Goal: Task Accomplishment & Management: Manage account settings

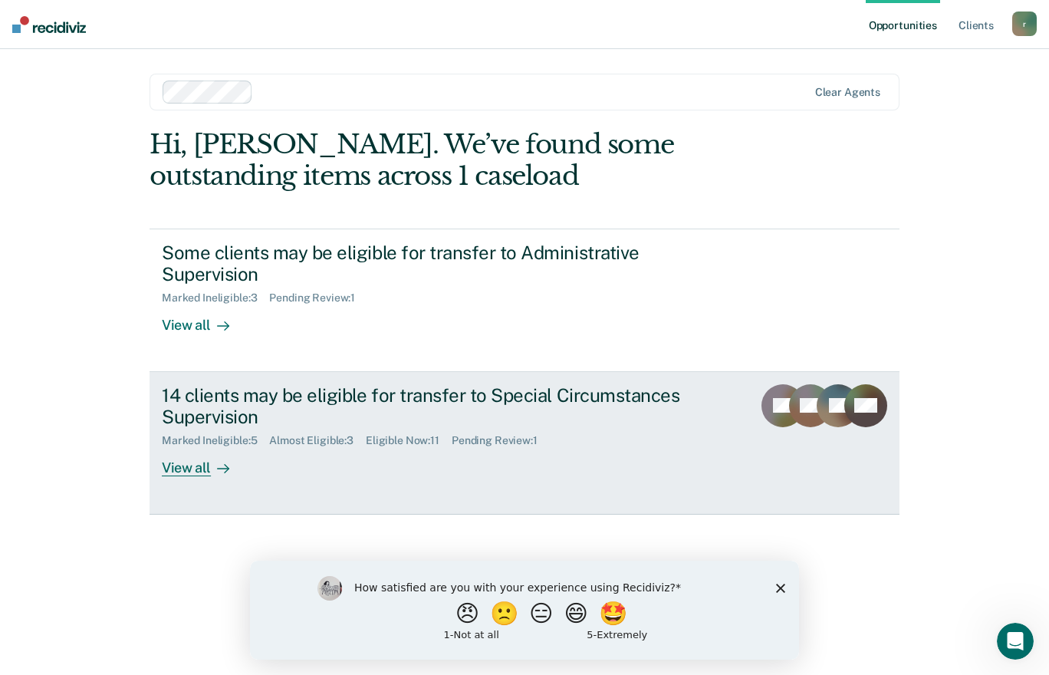
click at [199, 465] on div "View all" at bounding box center [205, 462] width 86 height 30
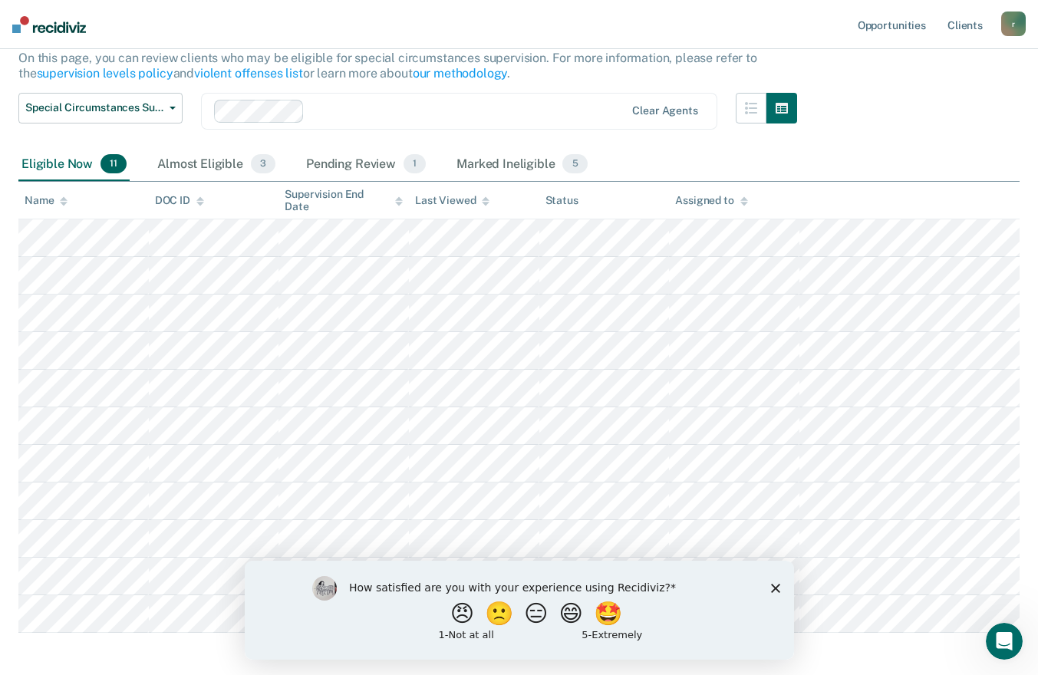
scroll to position [225, 0]
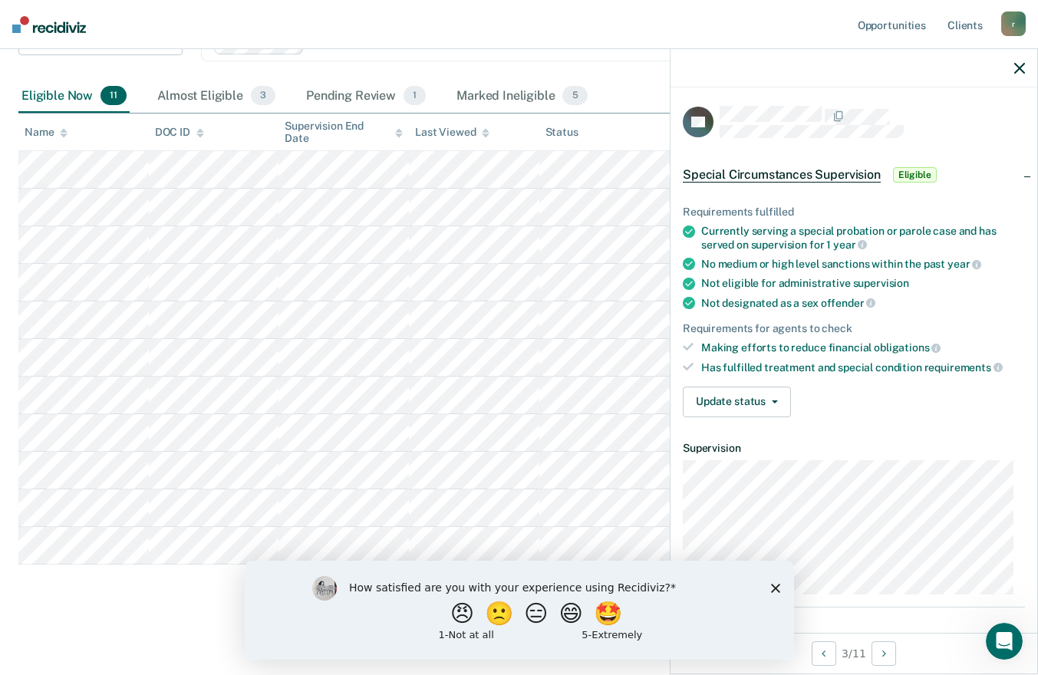
click at [777, 589] on polygon "Close survey" at bounding box center [774, 587] width 9 height 9
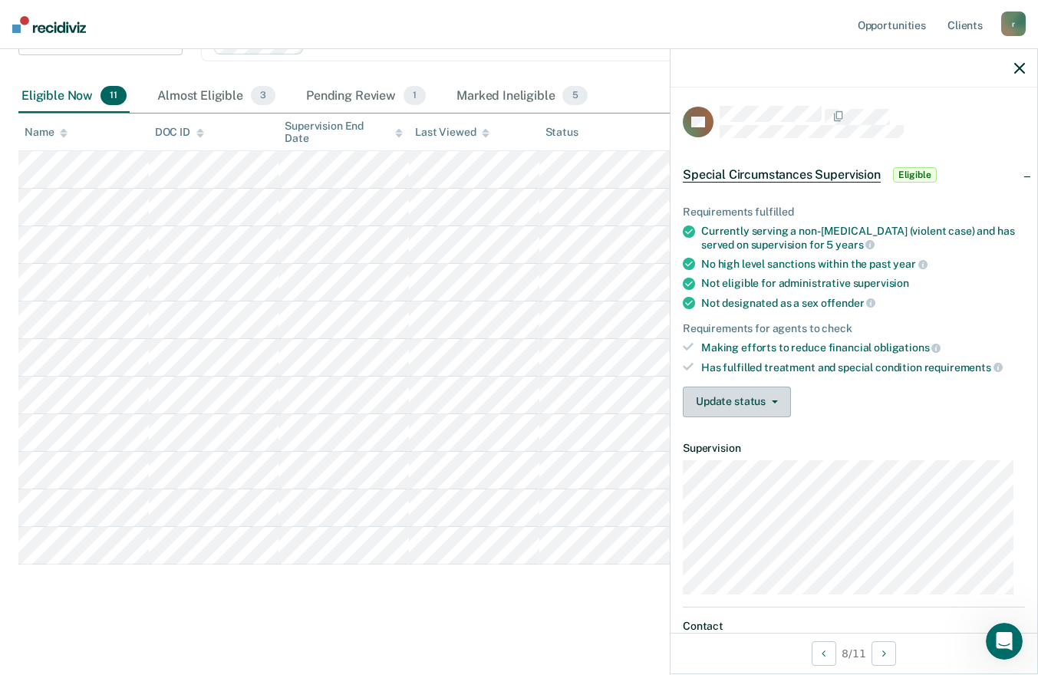
click at [732, 399] on button "Update status" at bounding box center [737, 402] width 108 height 31
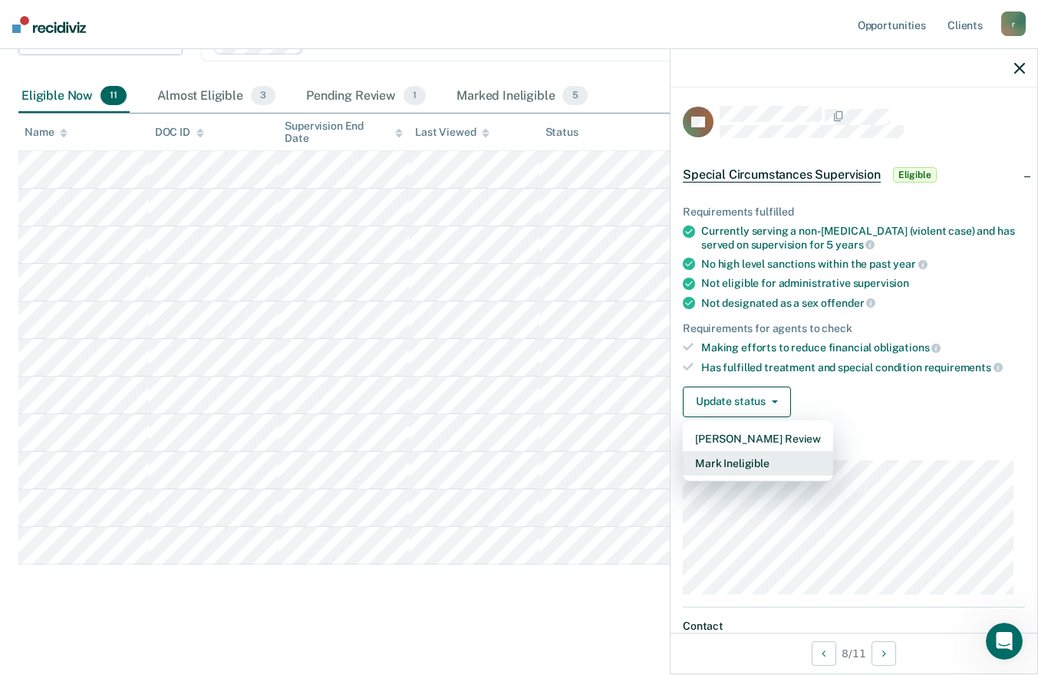
click at [742, 459] on button "Mark Ineligible" at bounding box center [758, 463] width 150 height 25
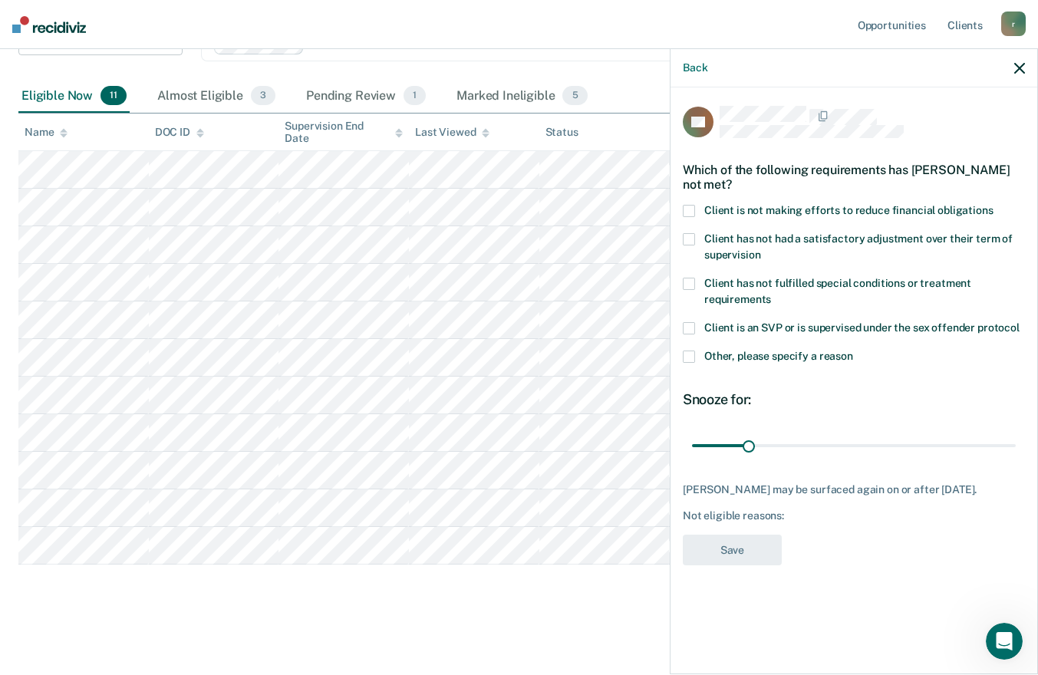
click at [689, 206] on span at bounding box center [689, 211] width 12 height 12
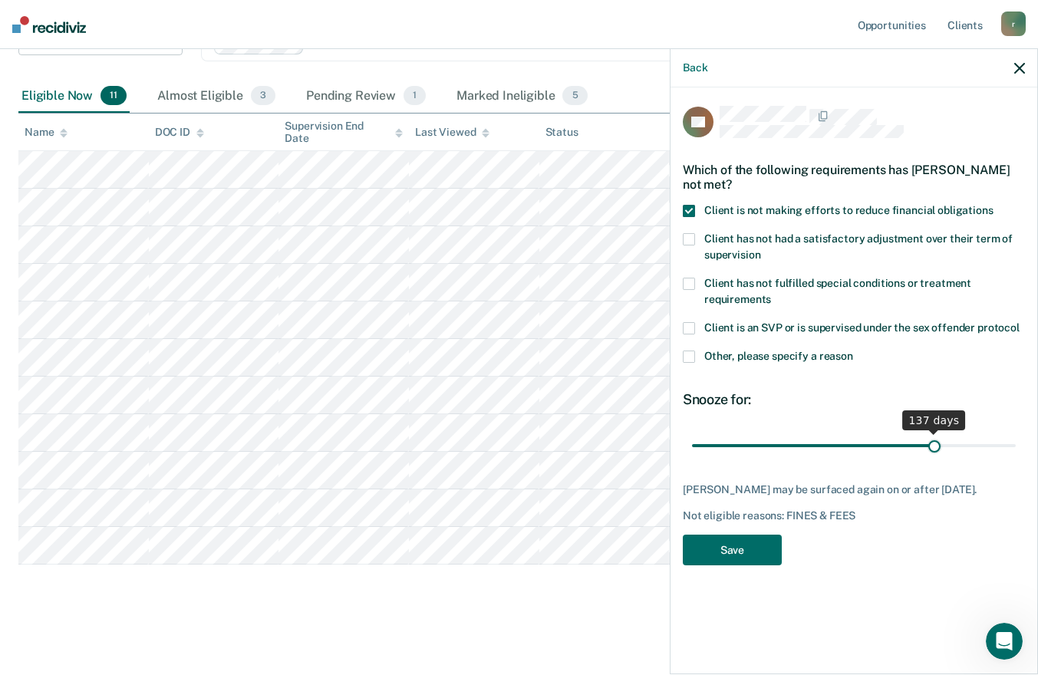
drag, startPoint x: 746, startPoint y: 442, endPoint x: 935, endPoint y: 449, distance: 188.8
type input "137"
click at [935, 449] on input "range" at bounding box center [854, 445] width 324 height 27
click at [742, 554] on button "Save" at bounding box center [732, 550] width 99 height 31
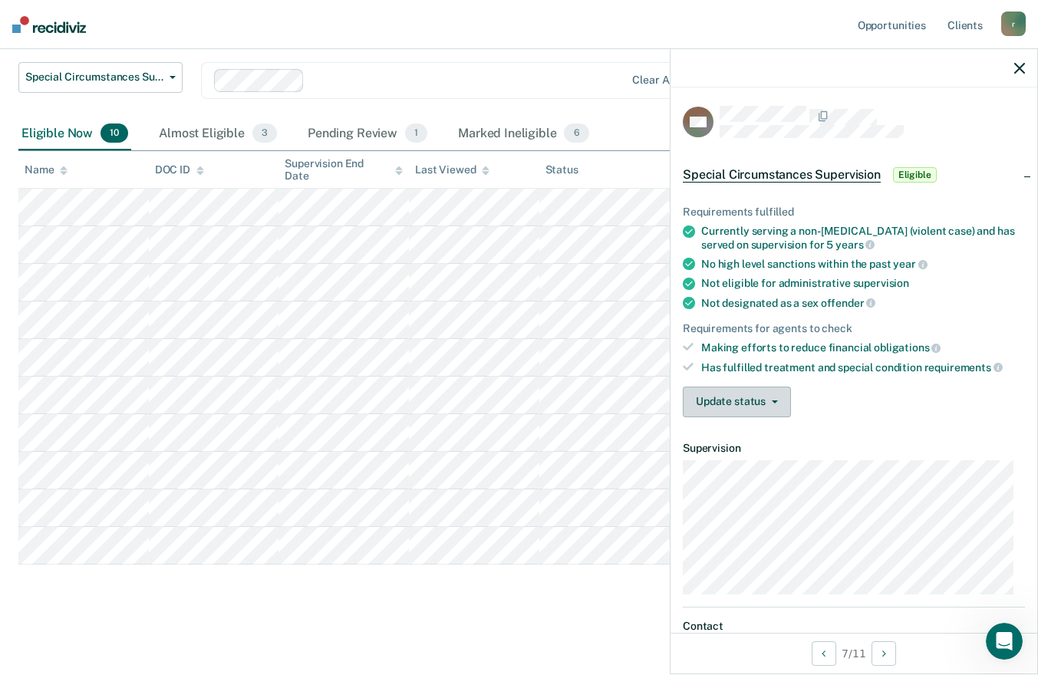
click at [772, 400] on icon "button" at bounding box center [775, 401] width 6 height 3
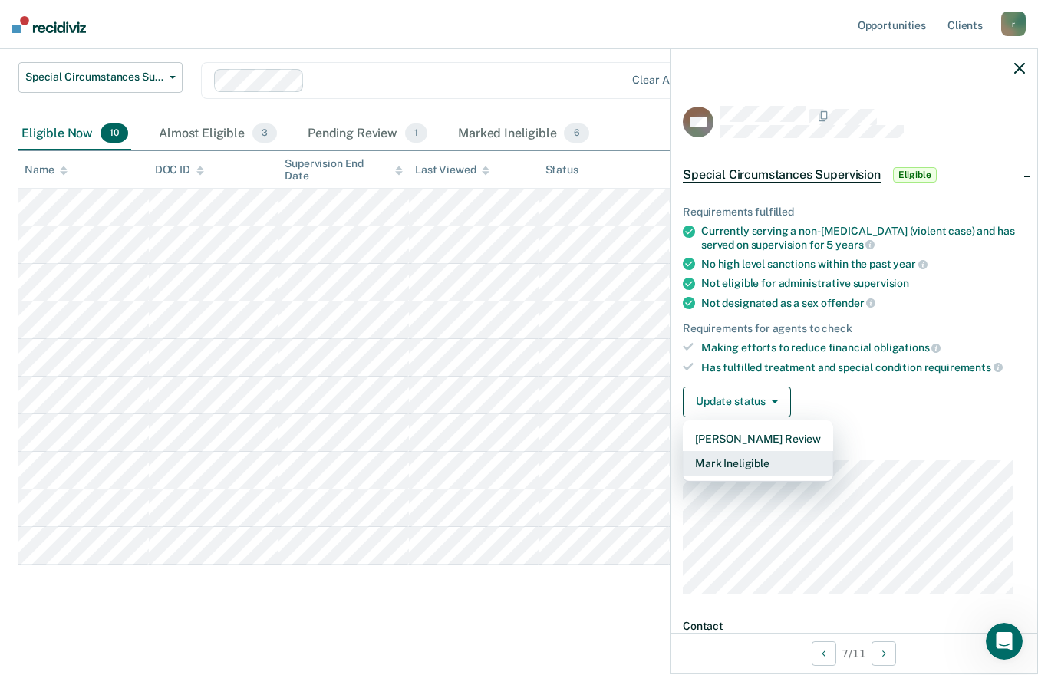
click at [755, 457] on button "Mark Ineligible" at bounding box center [758, 463] width 150 height 25
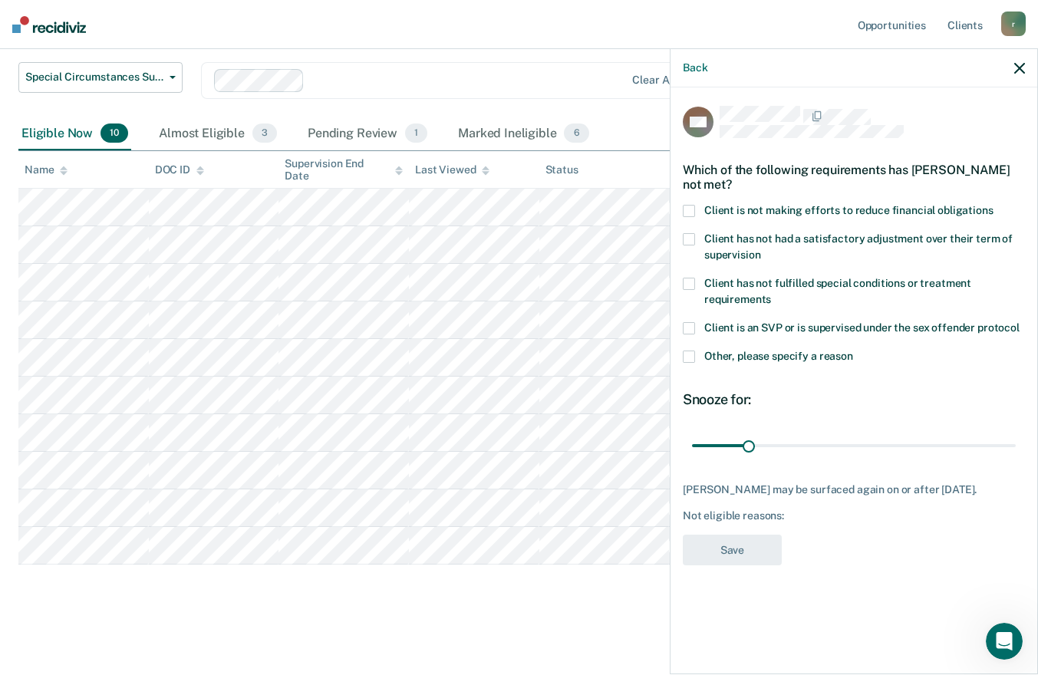
click at [689, 209] on span at bounding box center [689, 211] width 12 height 12
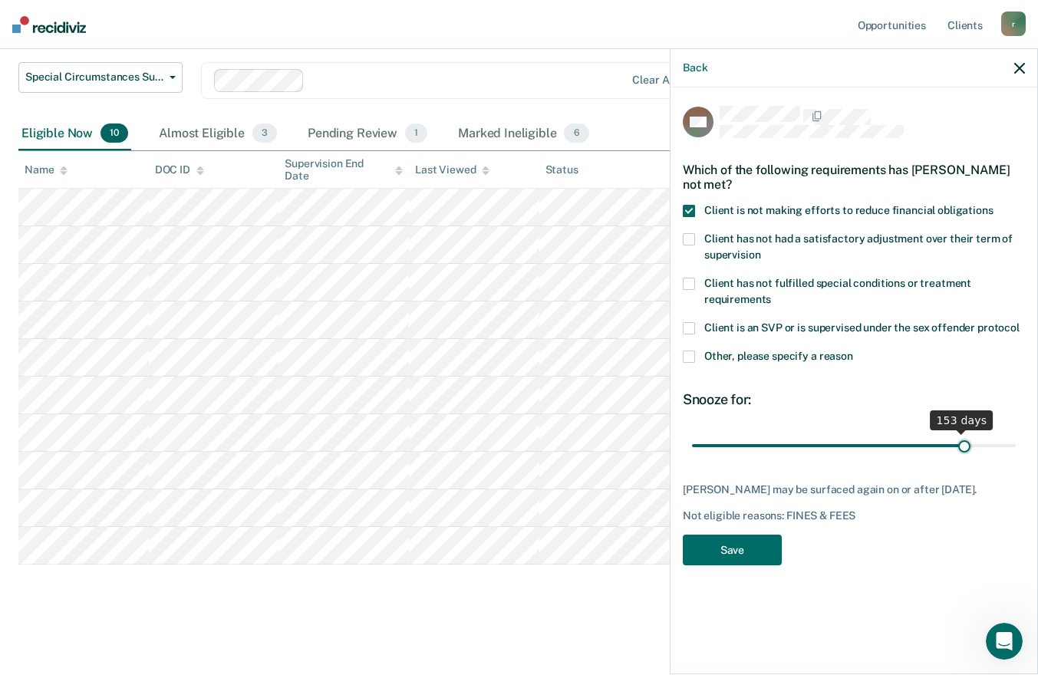
drag, startPoint x: 749, startPoint y: 447, endPoint x: 965, endPoint y: 456, distance: 215.7
type input "154"
click at [965, 456] on input "range" at bounding box center [854, 445] width 324 height 27
click at [736, 545] on button "Save" at bounding box center [732, 550] width 99 height 31
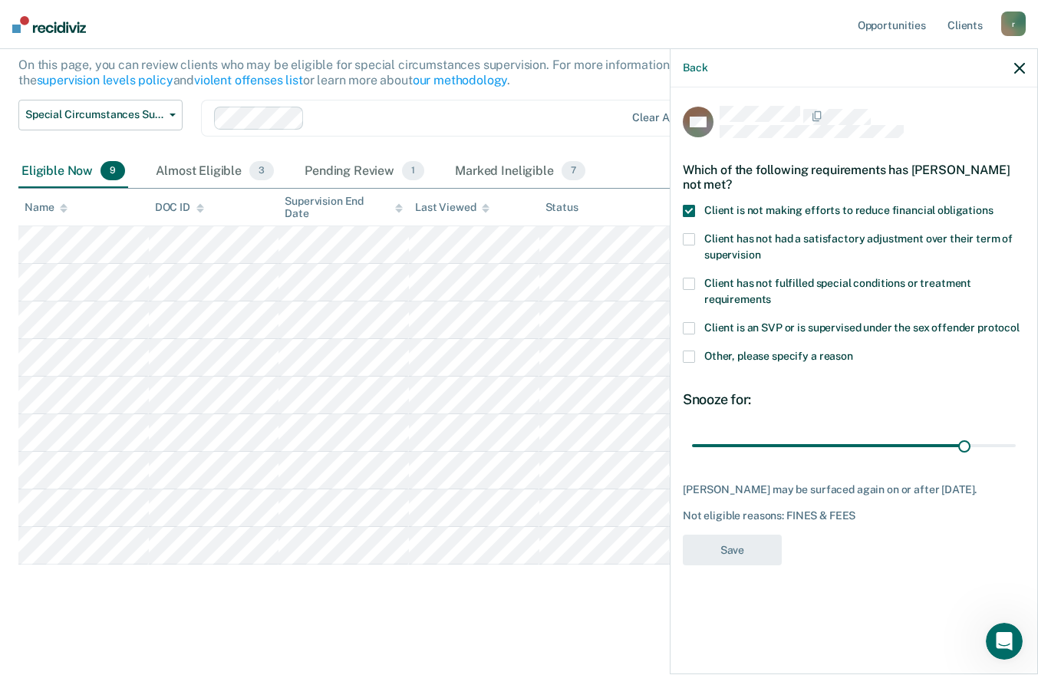
scroll to position [150, 0]
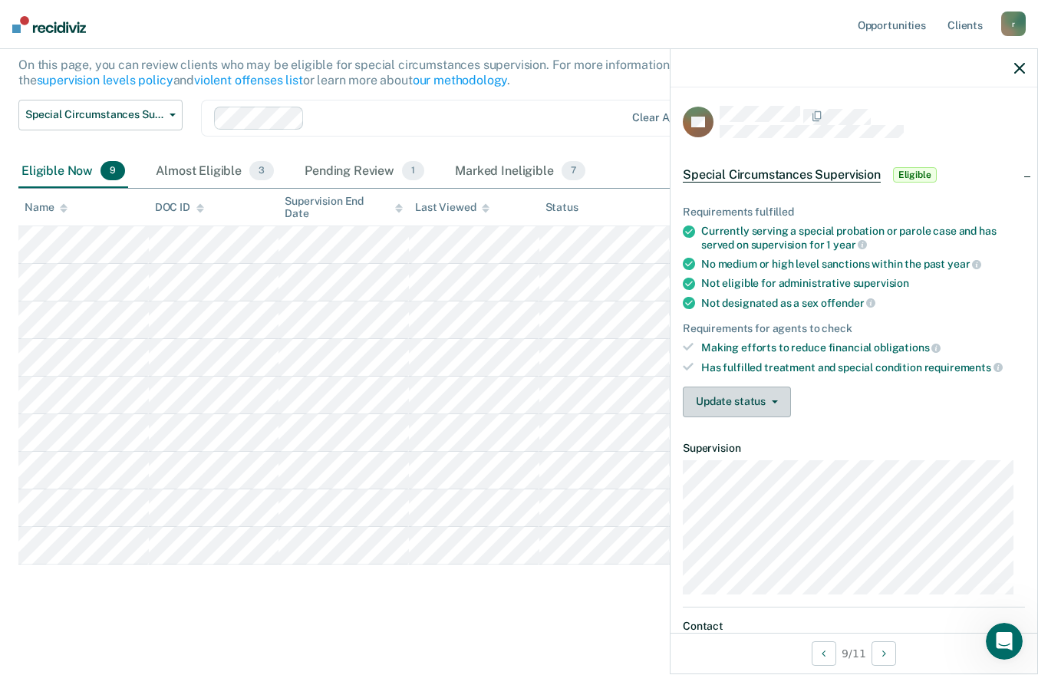
click at [768, 390] on button "Update status" at bounding box center [737, 402] width 108 height 31
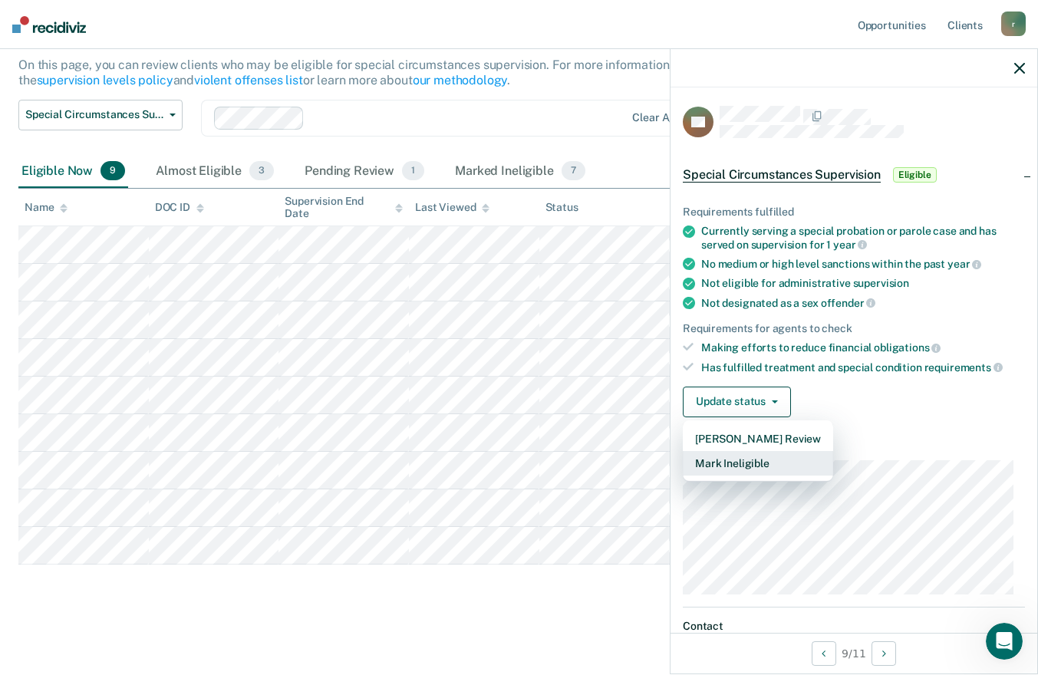
click at [749, 456] on button "Mark Ineligible" at bounding box center [758, 463] width 150 height 25
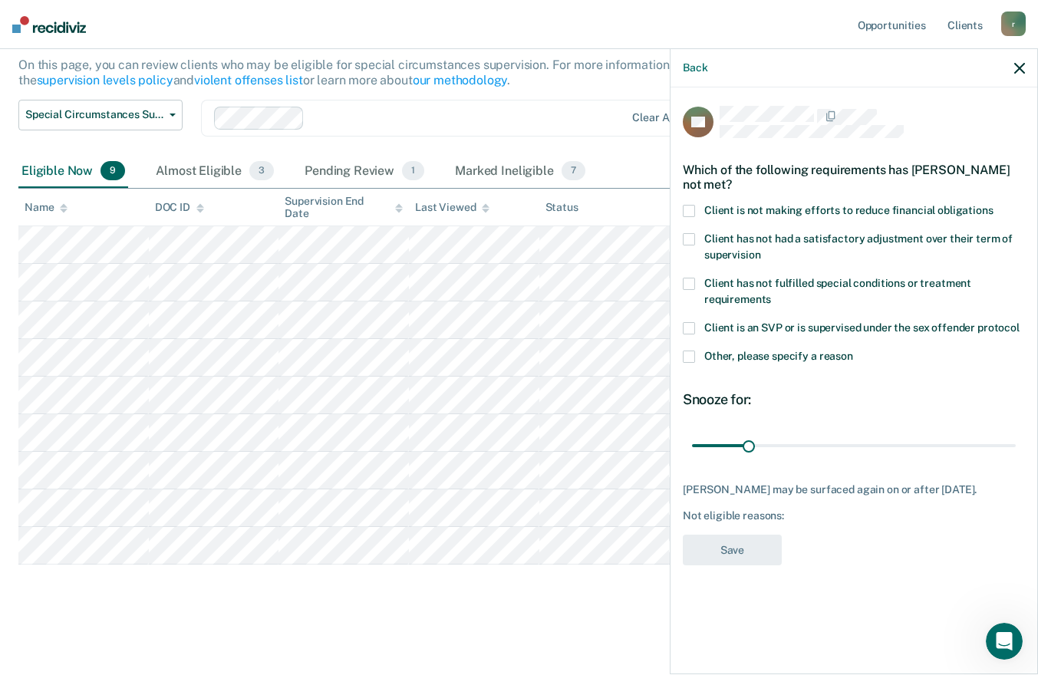
click at [686, 199] on div "Which of the following requirements has [PERSON_NAME] not met?" at bounding box center [854, 177] width 342 height 54
click at [689, 209] on span at bounding box center [689, 211] width 12 height 12
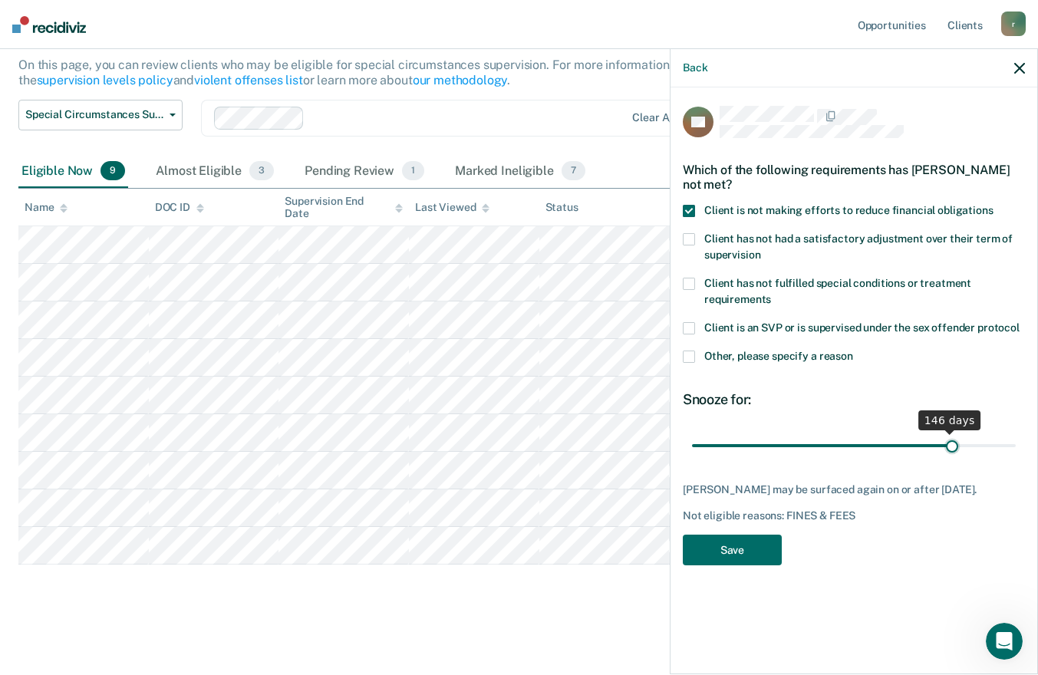
drag, startPoint x: 749, startPoint y: 441, endPoint x: 952, endPoint y: 441, distance: 202.5
type input "147"
click at [952, 441] on input "range" at bounding box center [854, 445] width 324 height 27
click at [717, 535] on button "Save" at bounding box center [732, 550] width 99 height 31
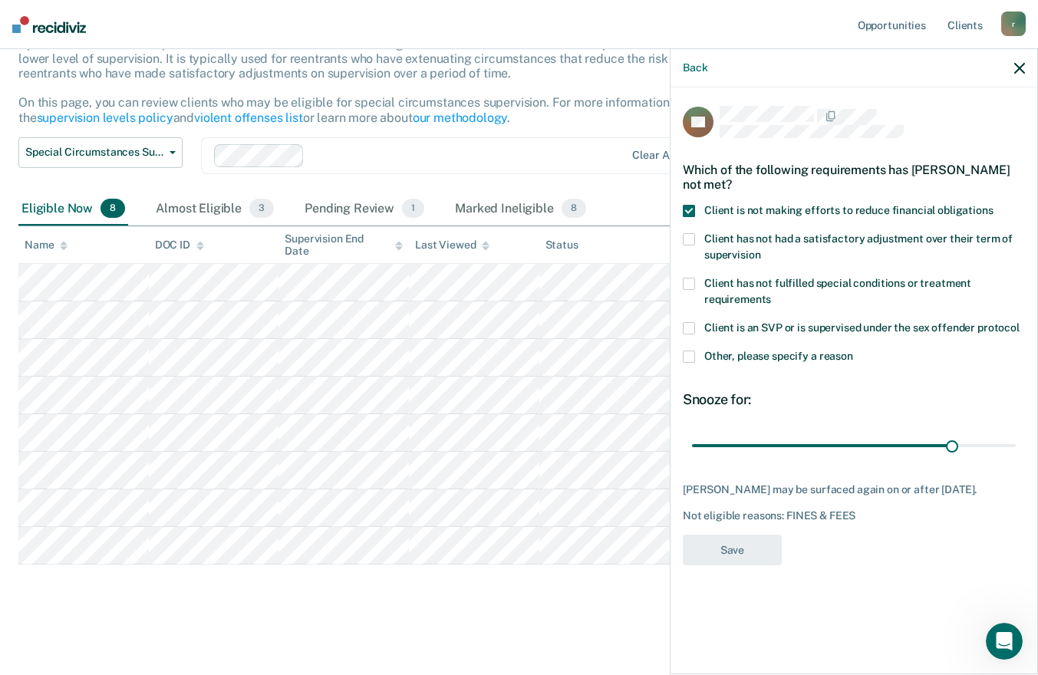
scroll to position [113, 0]
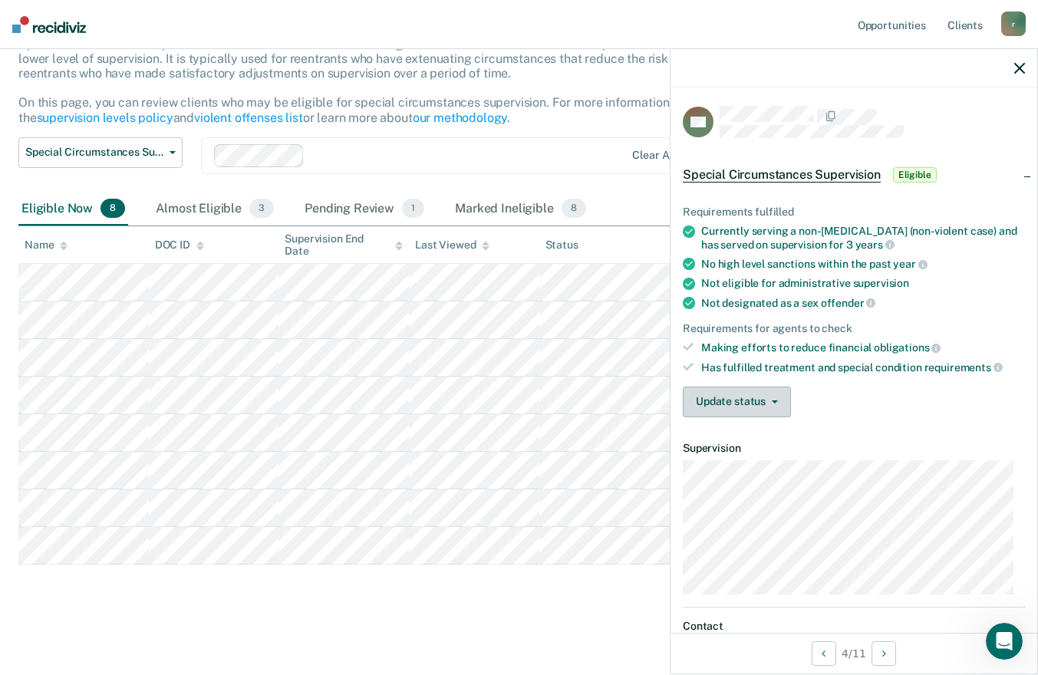
click at [760, 397] on button "Update status" at bounding box center [737, 402] width 108 height 31
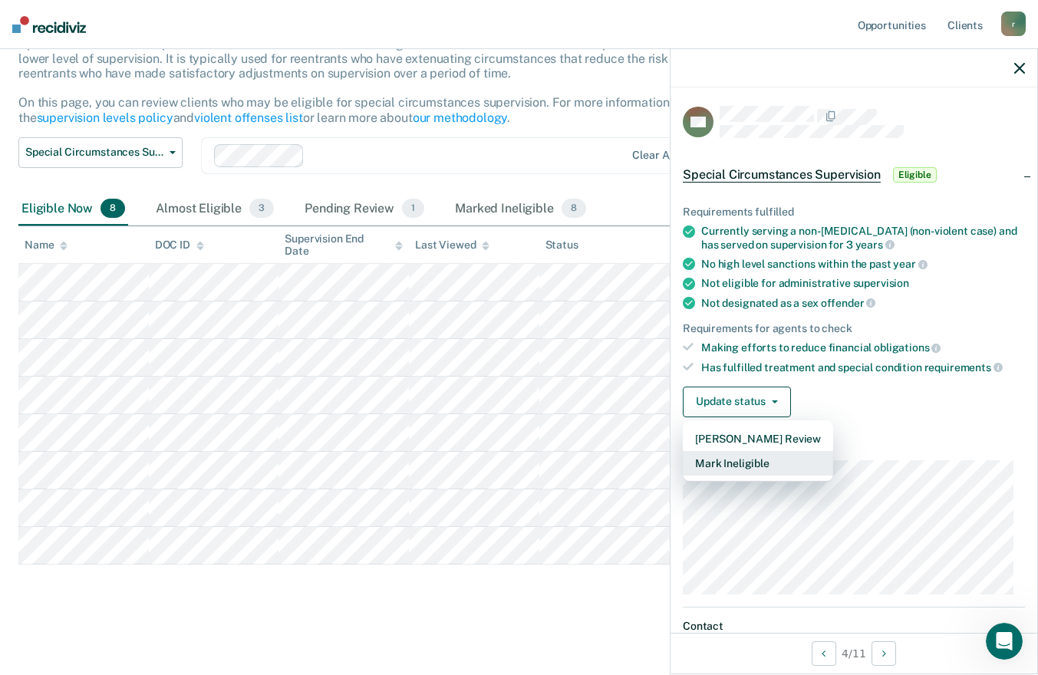
click at [748, 466] on button "Mark Ineligible" at bounding box center [758, 463] width 150 height 25
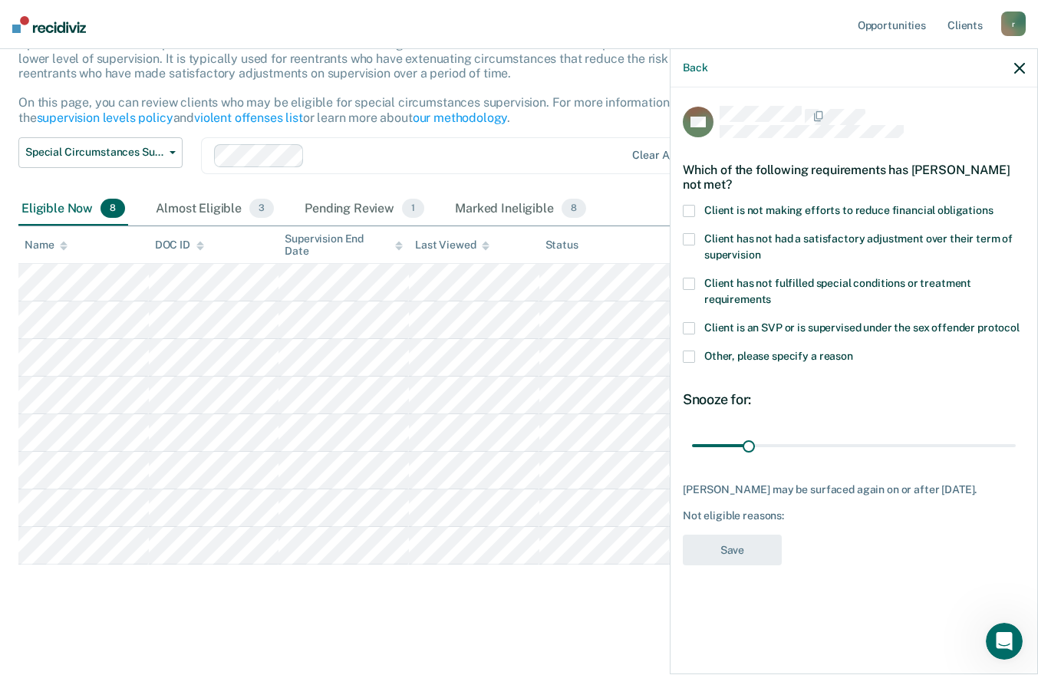
click at [689, 238] on span at bounding box center [689, 239] width 12 height 12
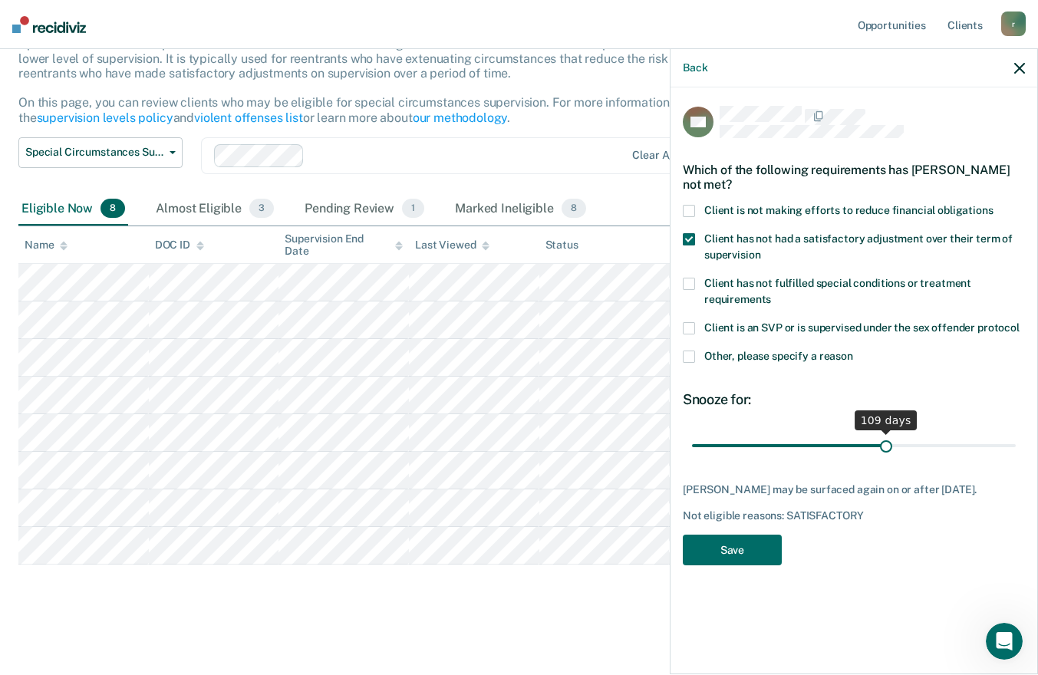
drag, startPoint x: 746, startPoint y: 443, endPoint x: 887, endPoint y: 433, distance: 140.7
type input "109"
click at [887, 433] on input "range" at bounding box center [854, 445] width 324 height 27
click at [738, 546] on button "Save" at bounding box center [732, 550] width 99 height 31
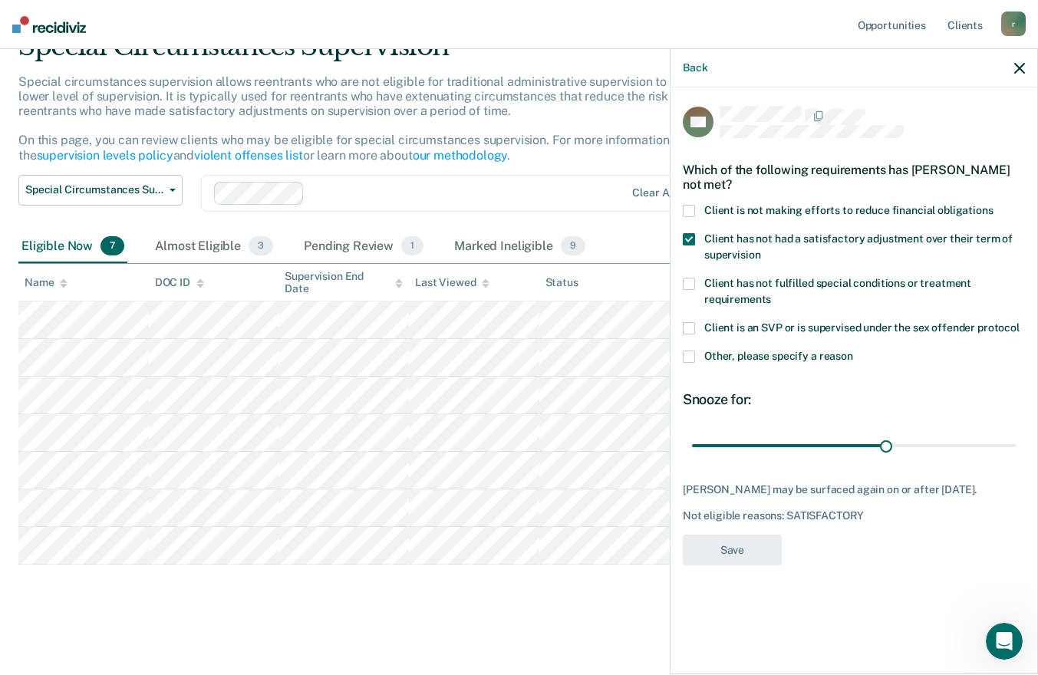
scroll to position [75, 0]
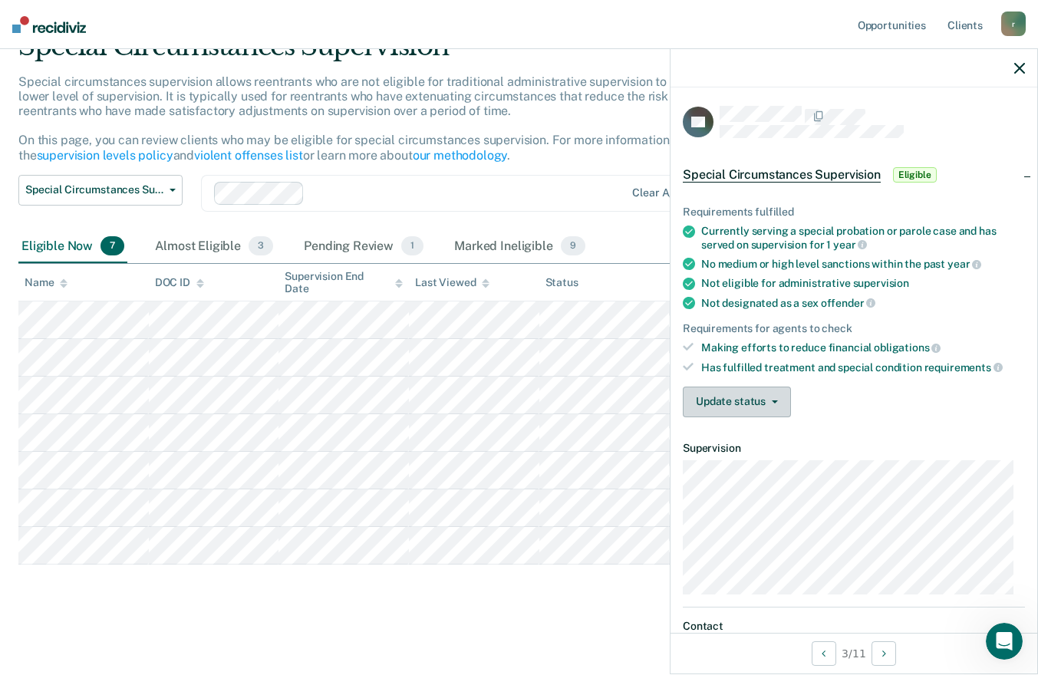
click at [745, 400] on button "Update status" at bounding box center [737, 402] width 108 height 31
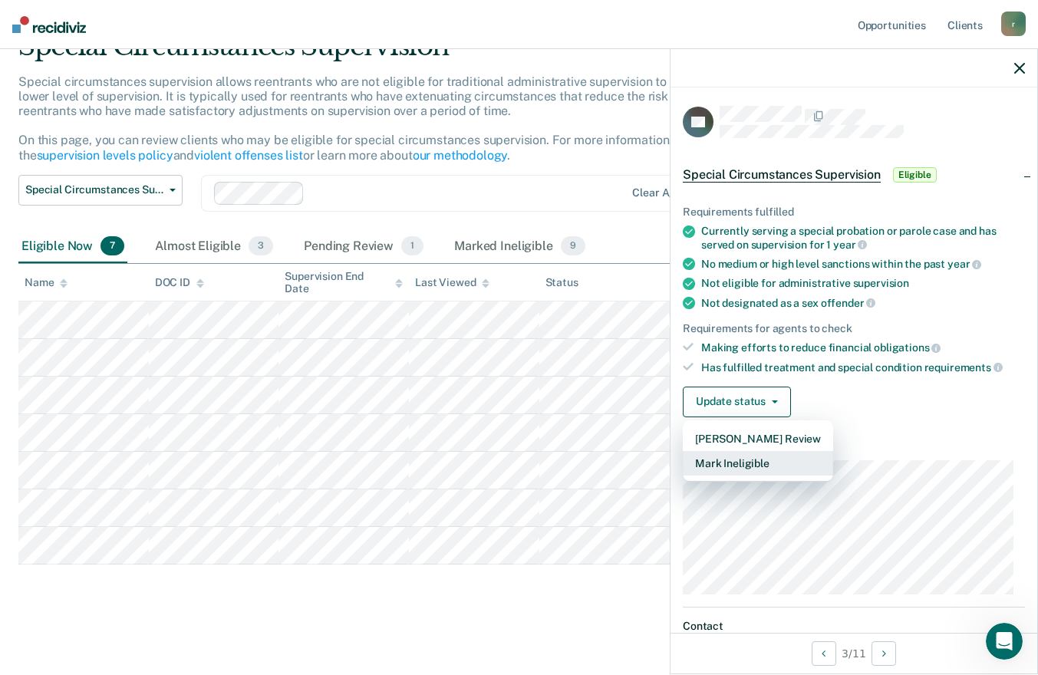
click at [741, 458] on button "Mark Ineligible" at bounding box center [758, 463] width 150 height 25
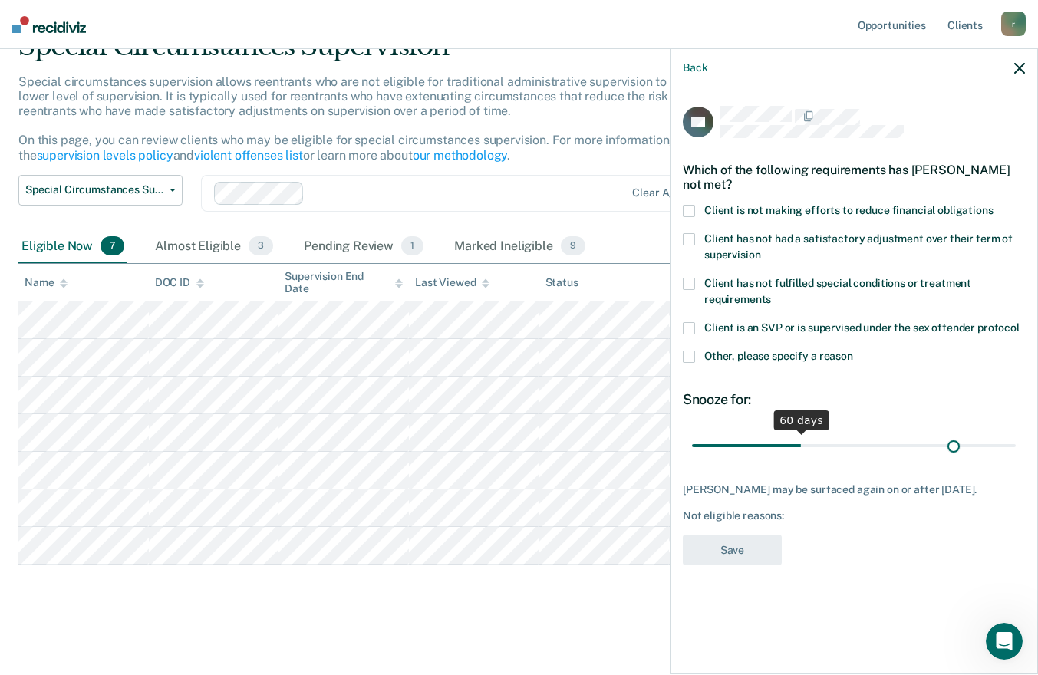
drag, startPoint x: 749, startPoint y: 443, endPoint x: 954, endPoint y: 459, distance: 206.2
type input "148"
click at [954, 458] on input "range" at bounding box center [854, 445] width 324 height 27
click at [685, 206] on span at bounding box center [689, 211] width 12 height 12
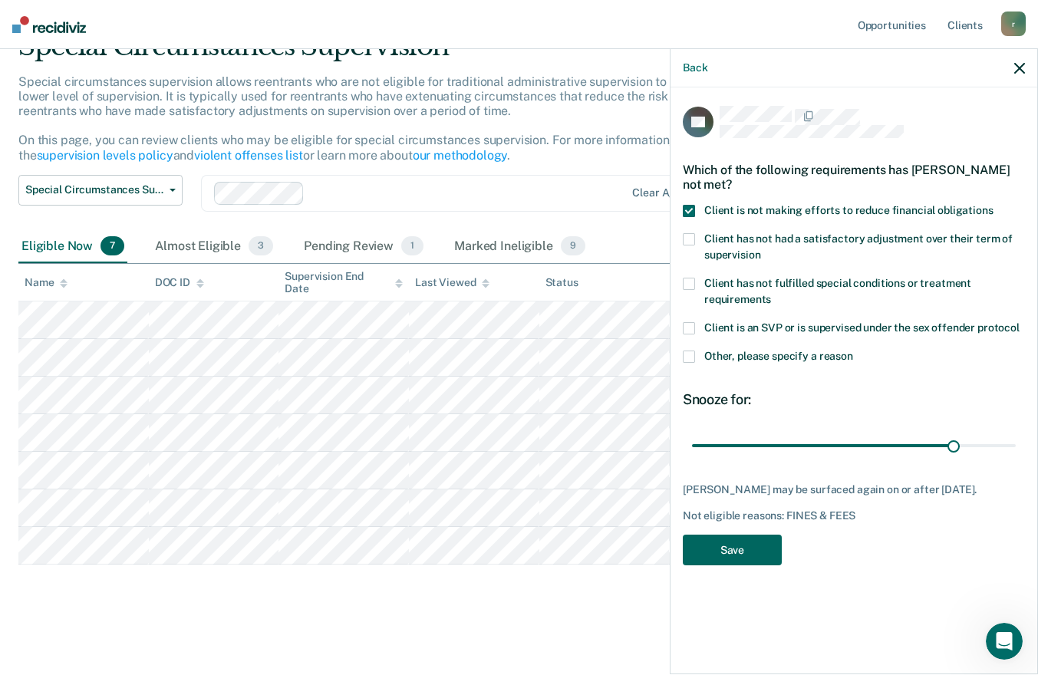
click at [710, 551] on button "Save" at bounding box center [732, 550] width 99 height 31
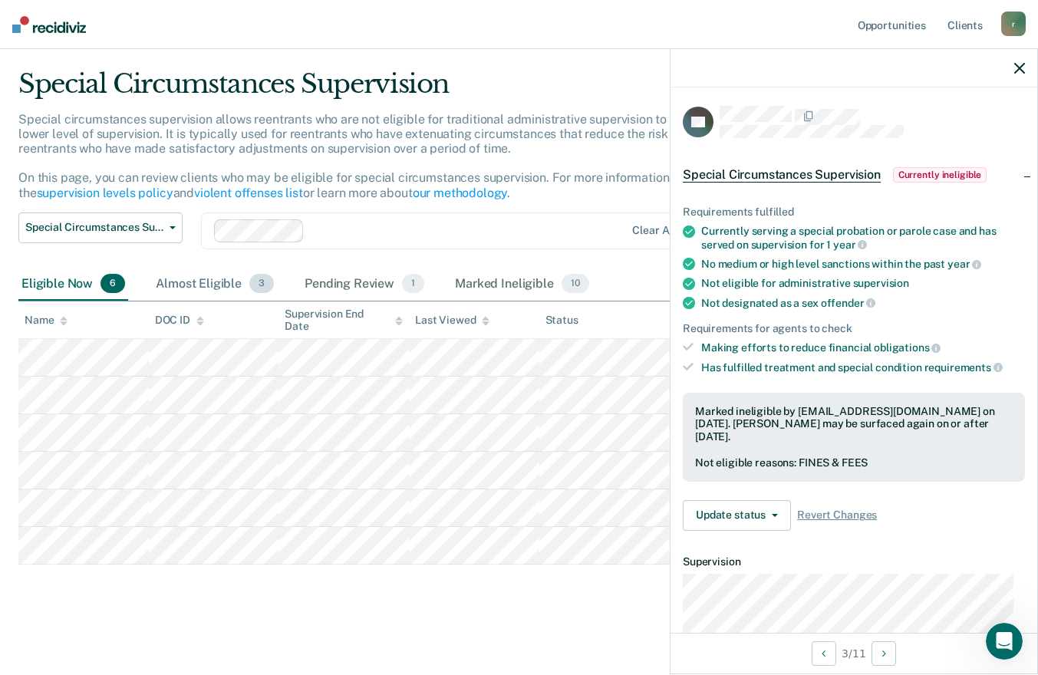
click at [220, 279] on div "Almost Eligible 3" at bounding box center [215, 285] width 124 height 34
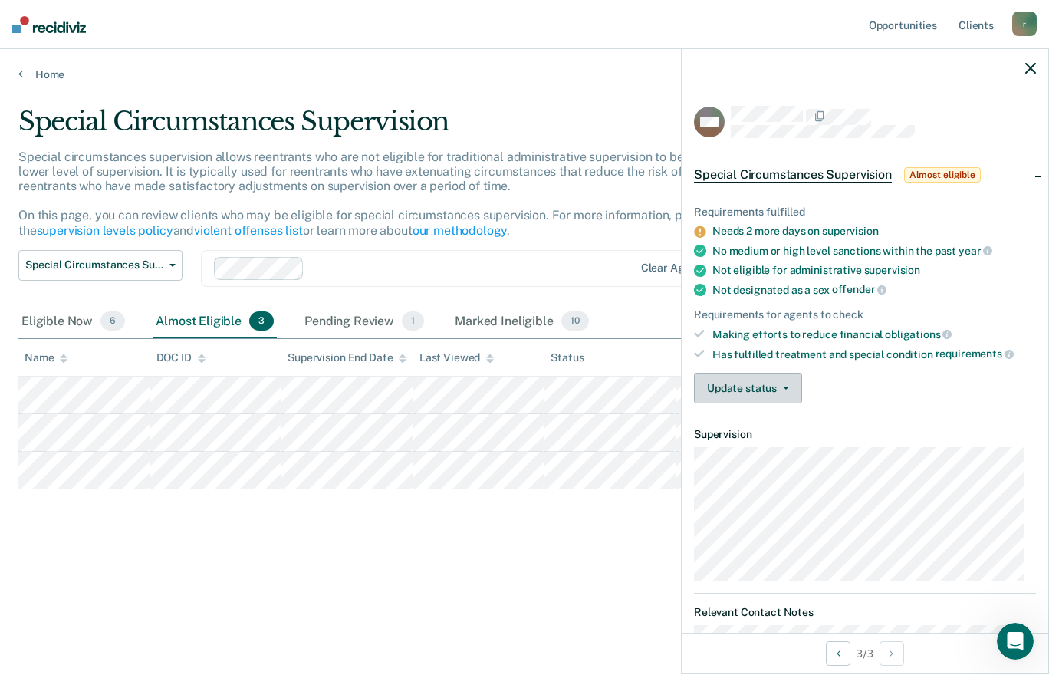
click at [789, 393] on button "Update status" at bounding box center [748, 388] width 108 height 31
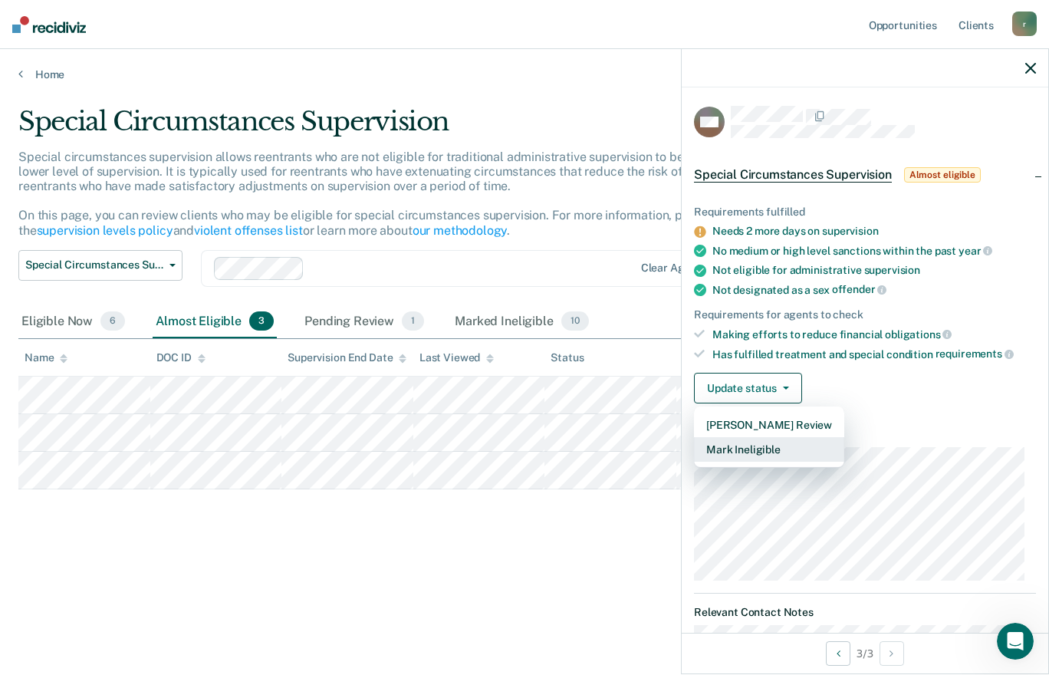
click at [765, 443] on button "Mark Ineligible" at bounding box center [769, 449] width 150 height 25
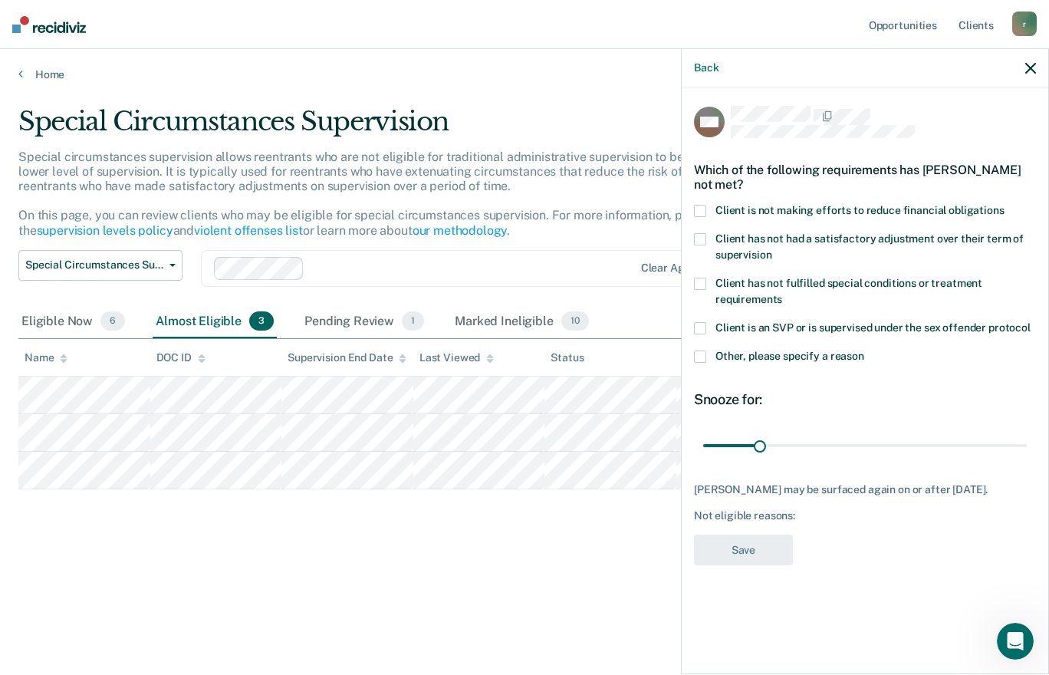
click at [698, 235] on span at bounding box center [700, 239] width 12 height 12
click at [700, 278] on span at bounding box center [700, 284] width 12 height 12
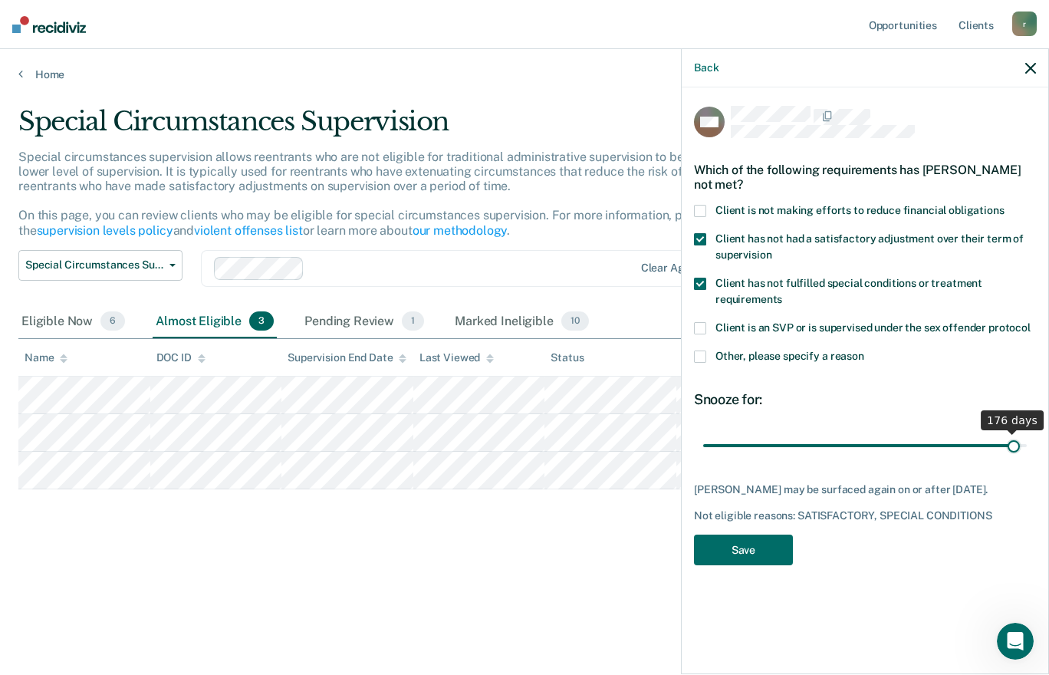
drag, startPoint x: 761, startPoint y: 439, endPoint x: 1013, endPoint y: 448, distance: 252.5
type input "176"
click at [1013, 448] on input "range" at bounding box center [865, 445] width 324 height 27
click at [749, 543] on button "Save" at bounding box center [743, 550] width 99 height 31
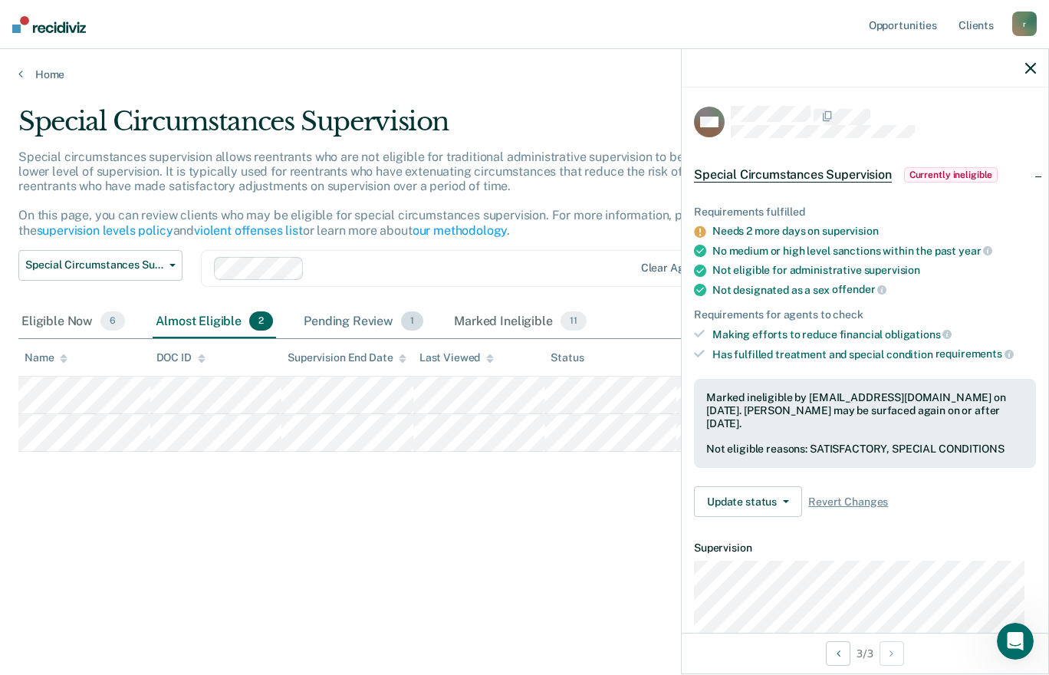
click at [350, 318] on div "Pending Review 1" at bounding box center [364, 322] width 126 height 34
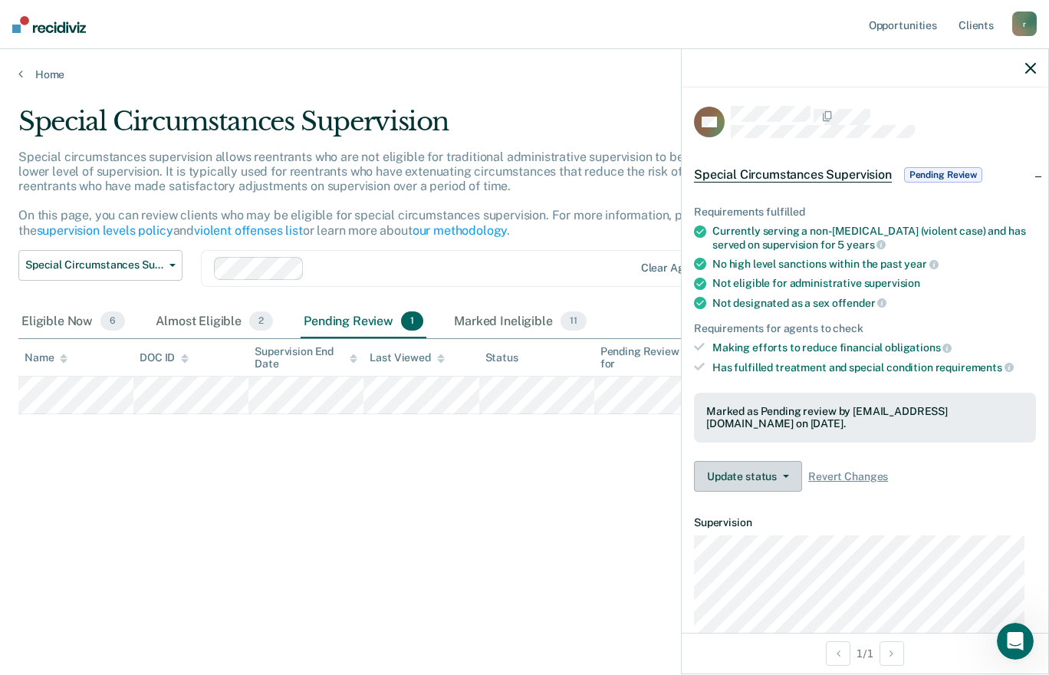
click at [753, 472] on button "Update status" at bounding box center [748, 476] width 108 height 31
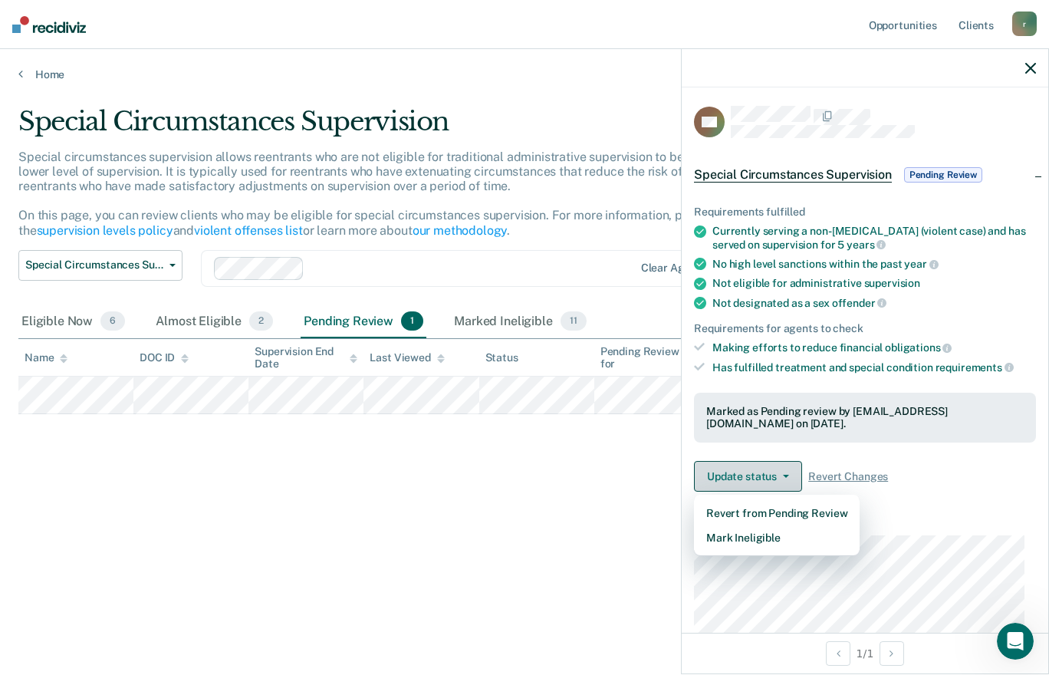
click at [756, 466] on button "Update status" at bounding box center [748, 476] width 108 height 31
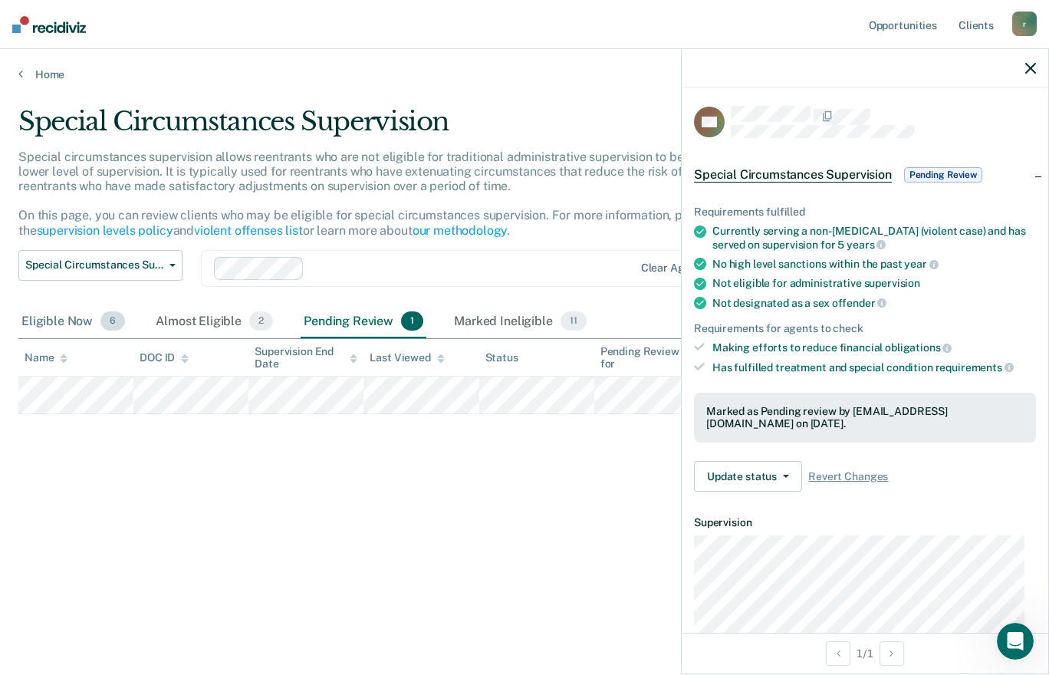
click at [59, 316] on div "Eligible Now 6" at bounding box center [73, 322] width 110 height 34
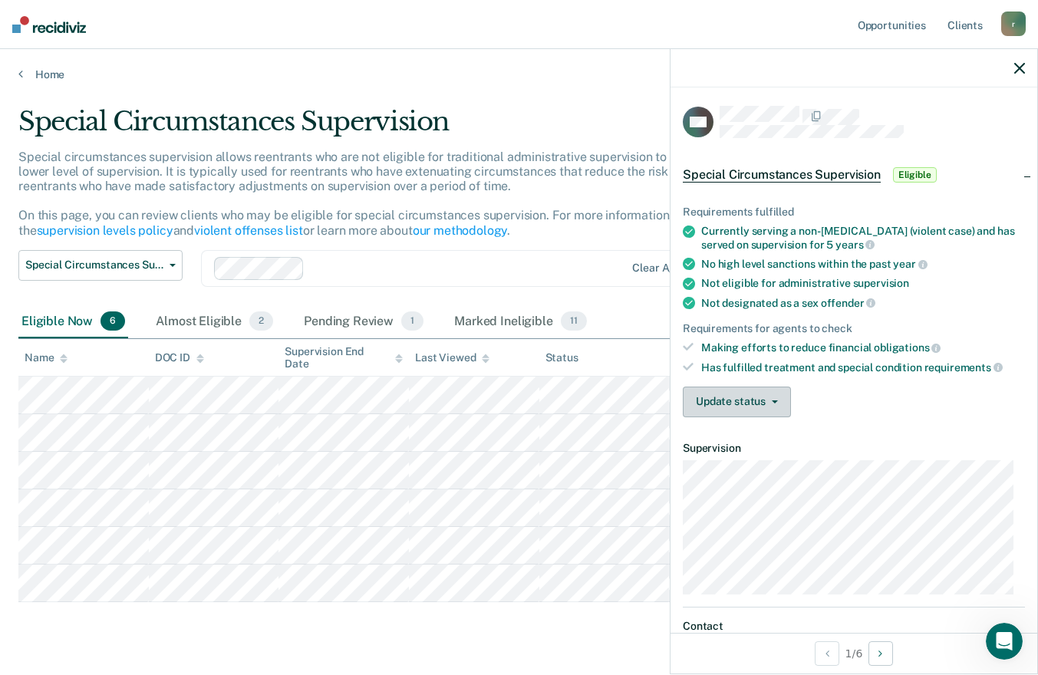
click at [721, 397] on button "Update status" at bounding box center [737, 402] width 108 height 31
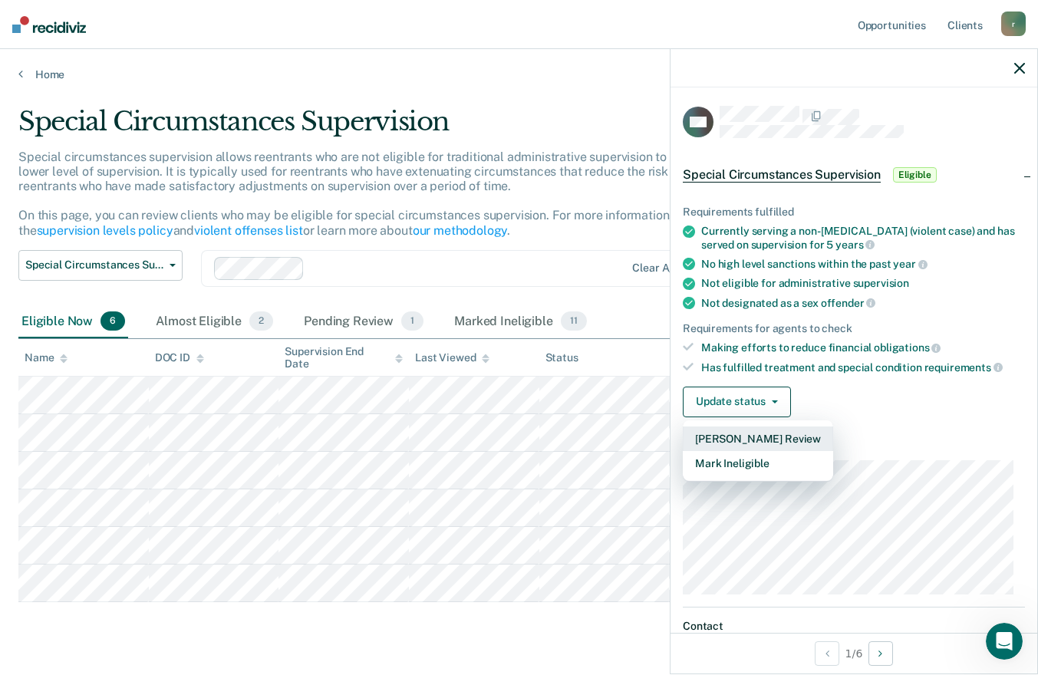
click at [723, 435] on button "[PERSON_NAME] Review" at bounding box center [758, 438] width 150 height 25
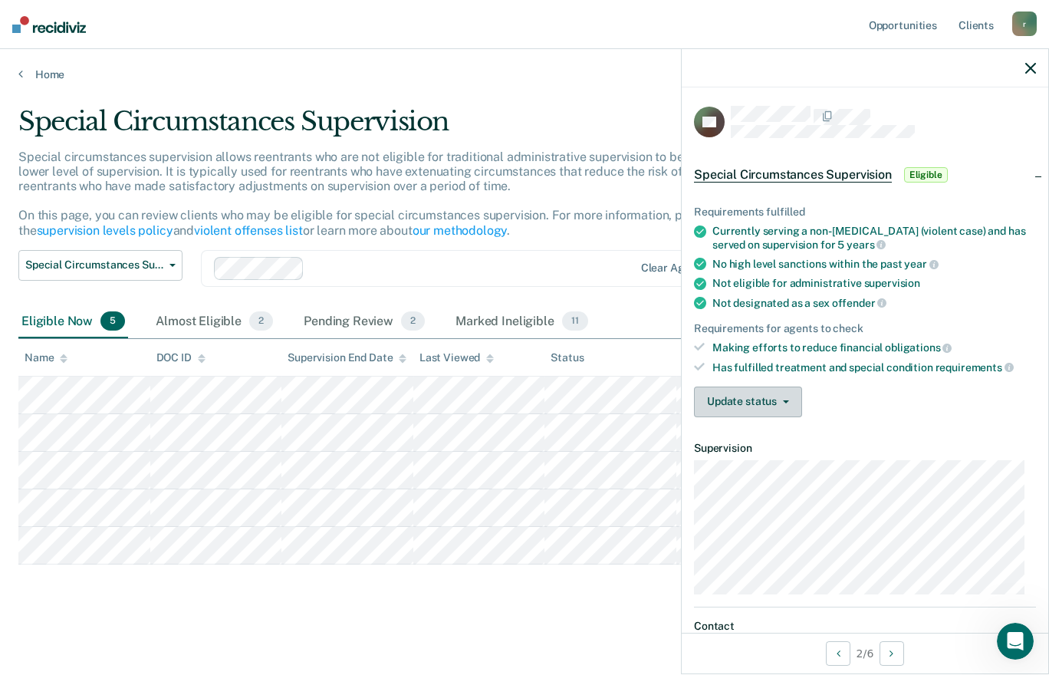
click at [732, 403] on button "Update status" at bounding box center [748, 402] width 108 height 31
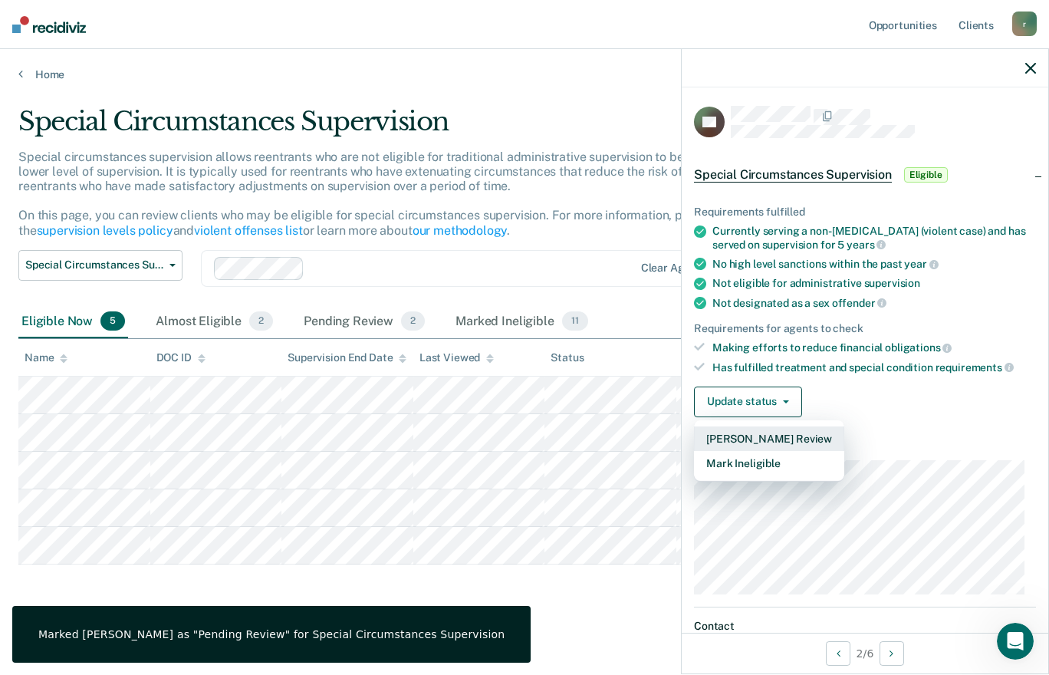
click at [734, 432] on button "[PERSON_NAME] Review" at bounding box center [769, 438] width 150 height 25
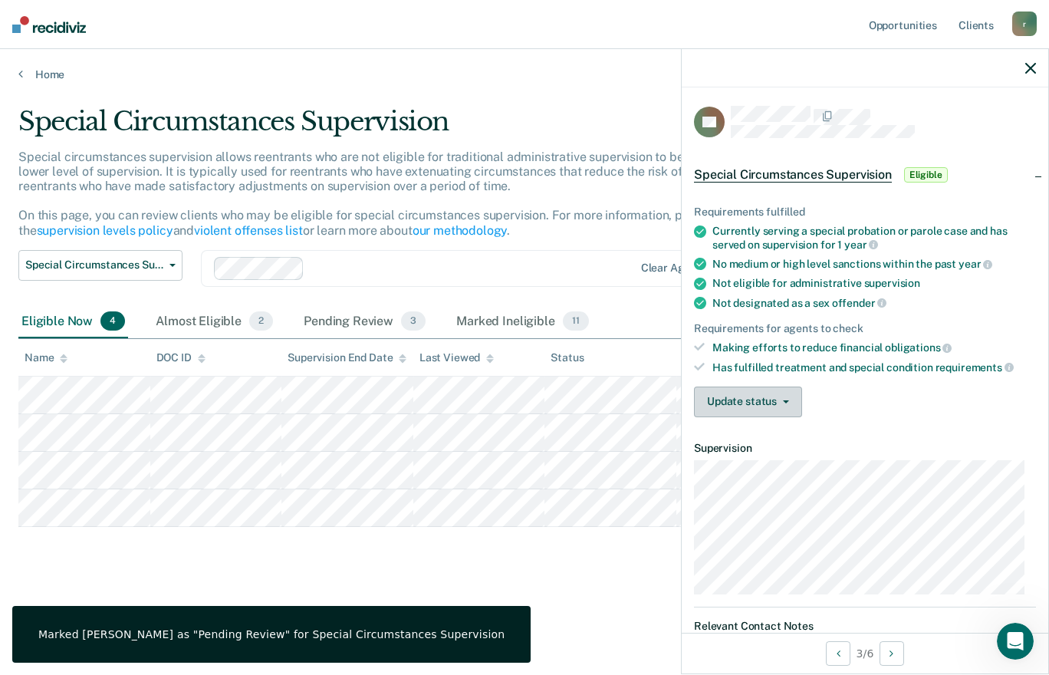
click at [744, 402] on button "Update status" at bounding box center [748, 402] width 108 height 31
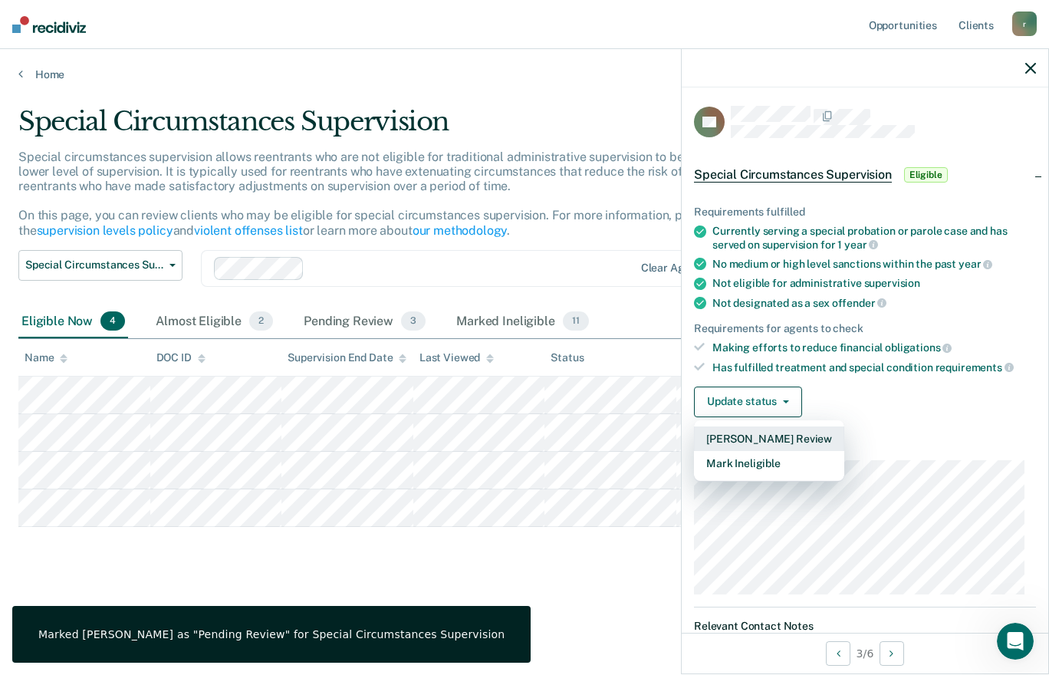
click at [732, 432] on button "[PERSON_NAME] Review" at bounding box center [769, 438] width 150 height 25
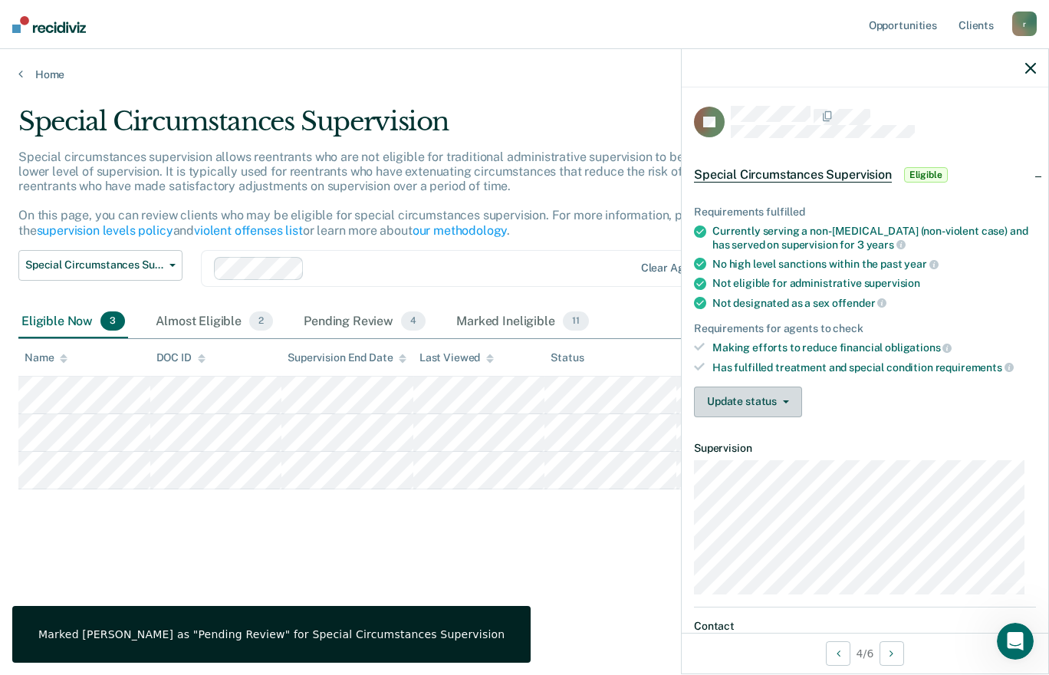
click at [729, 403] on button "Update status" at bounding box center [748, 402] width 108 height 31
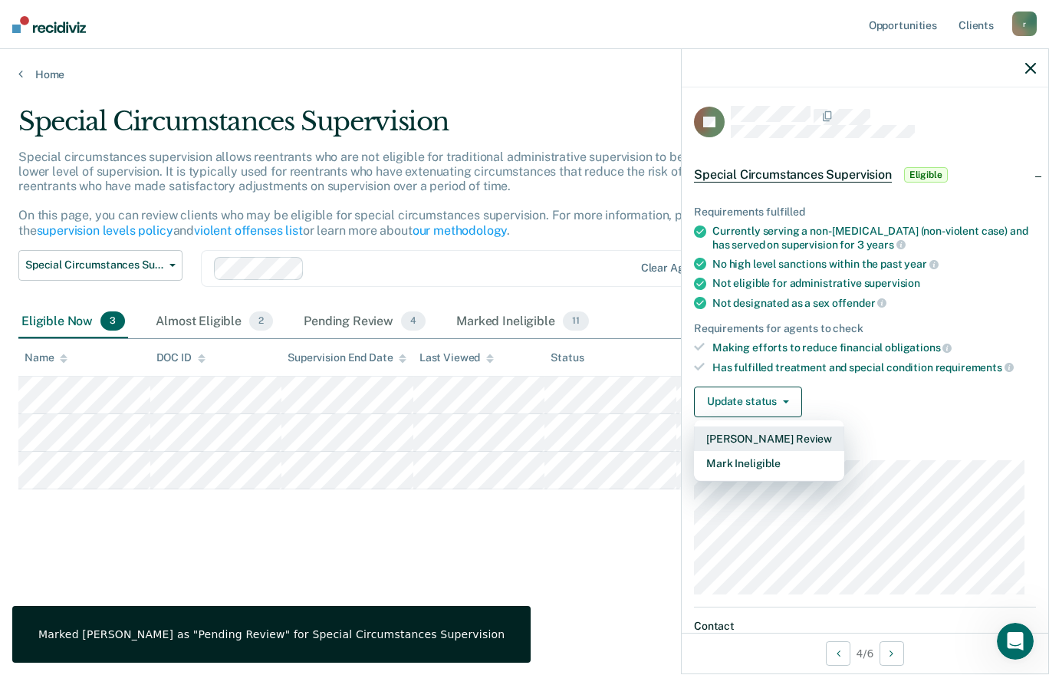
click at [743, 436] on button "[PERSON_NAME] Review" at bounding box center [769, 438] width 150 height 25
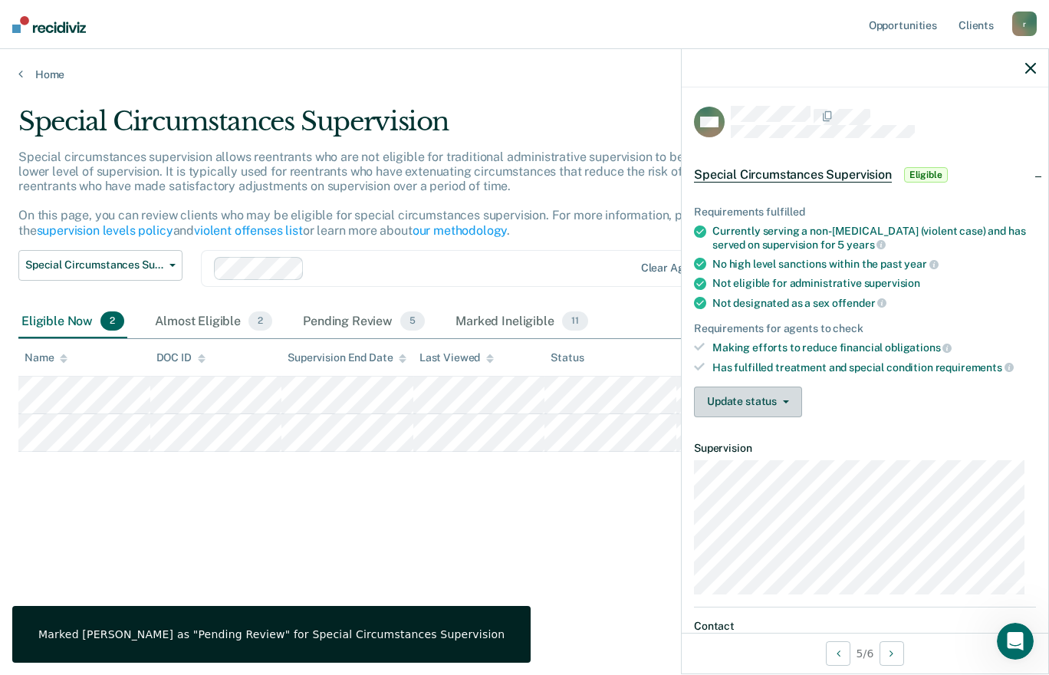
click at [745, 403] on button "Update status" at bounding box center [748, 402] width 108 height 31
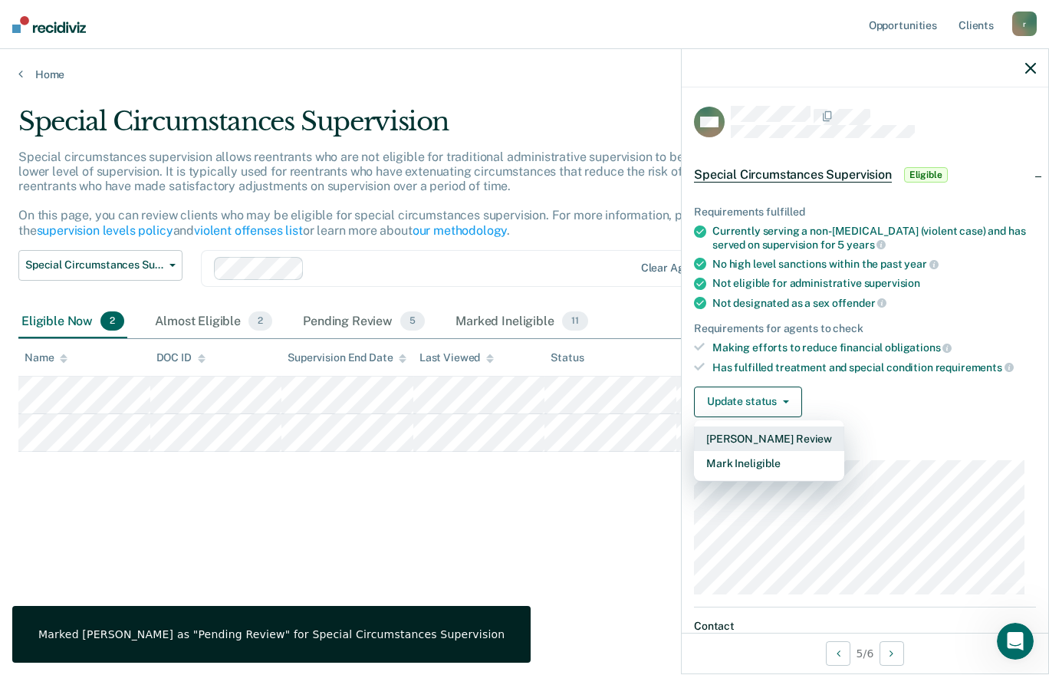
click at [760, 437] on button "[PERSON_NAME] Review" at bounding box center [769, 438] width 150 height 25
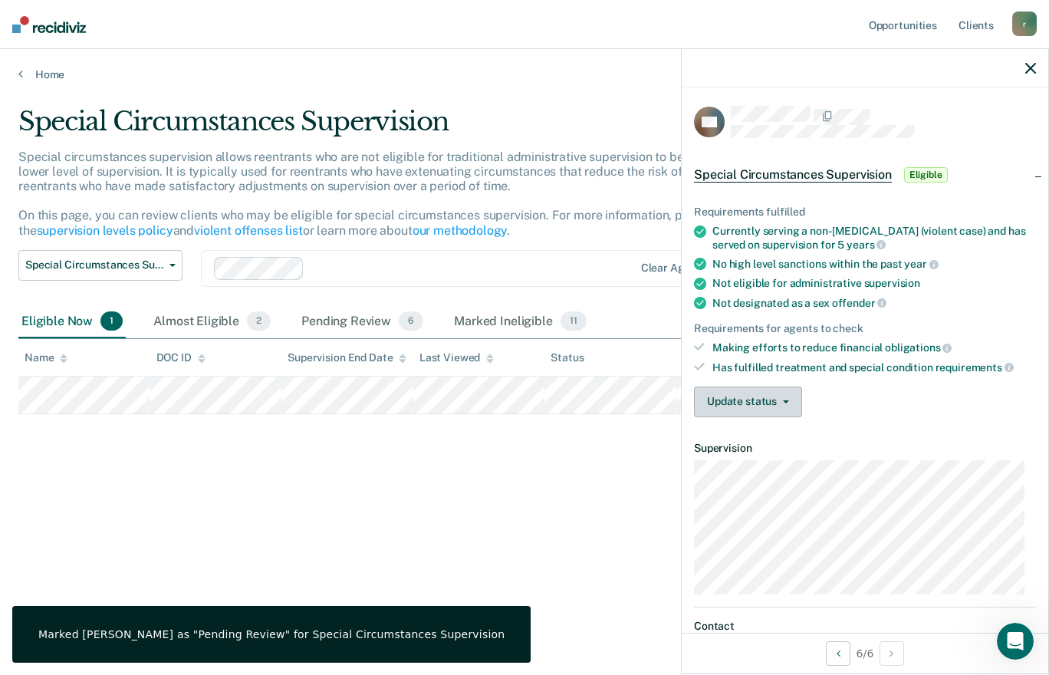
click at [767, 411] on button "Update status" at bounding box center [748, 402] width 108 height 31
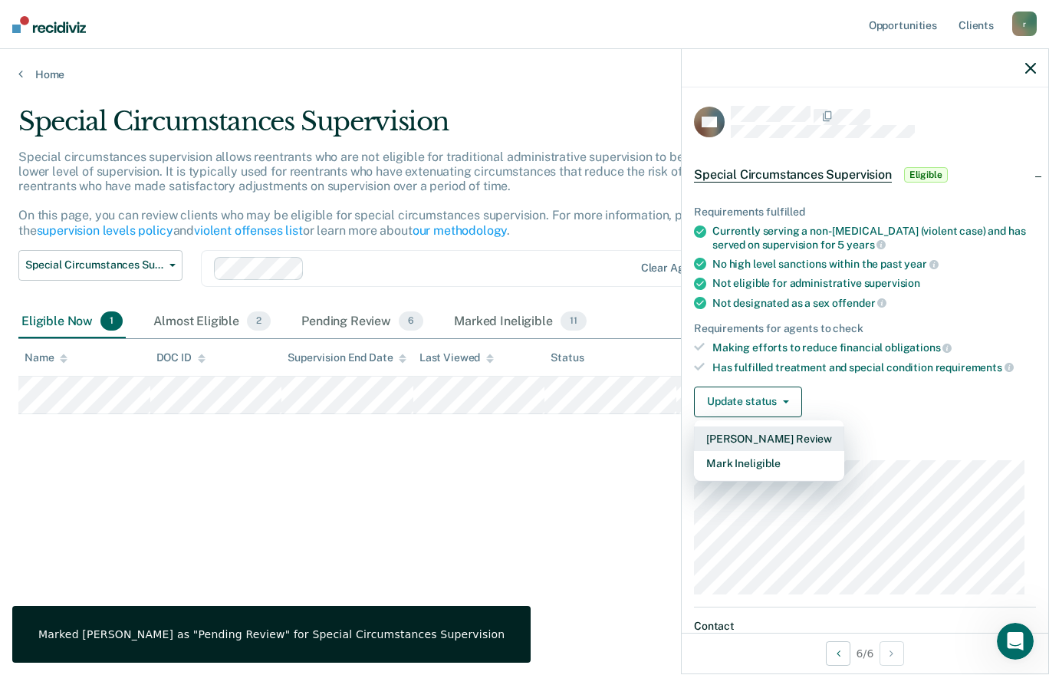
click at [765, 439] on button "[PERSON_NAME] Review" at bounding box center [769, 438] width 150 height 25
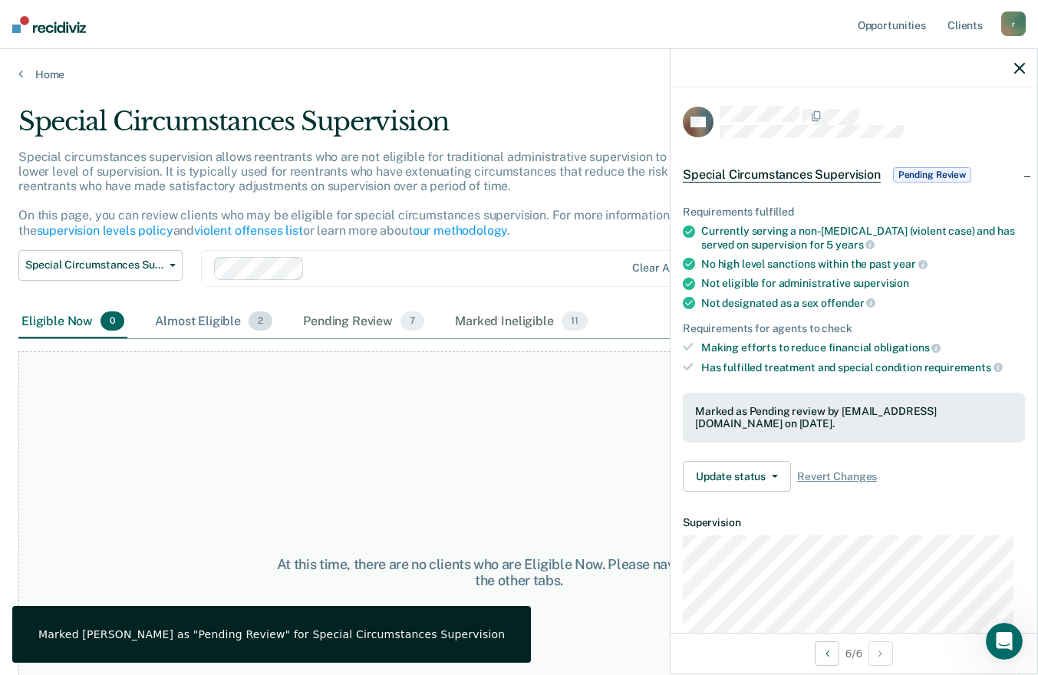
click at [201, 324] on div "Almost Eligible 2" at bounding box center [213, 322] width 123 height 34
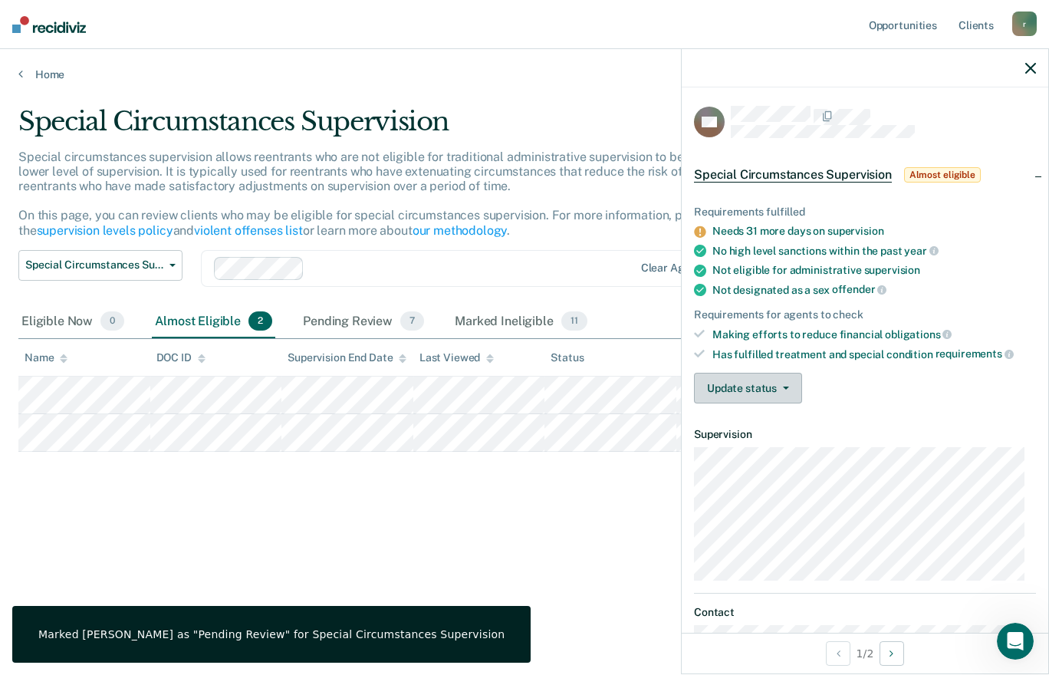
click at [757, 388] on button "Update status" at bounding box center [748, 388] width 108 height 31
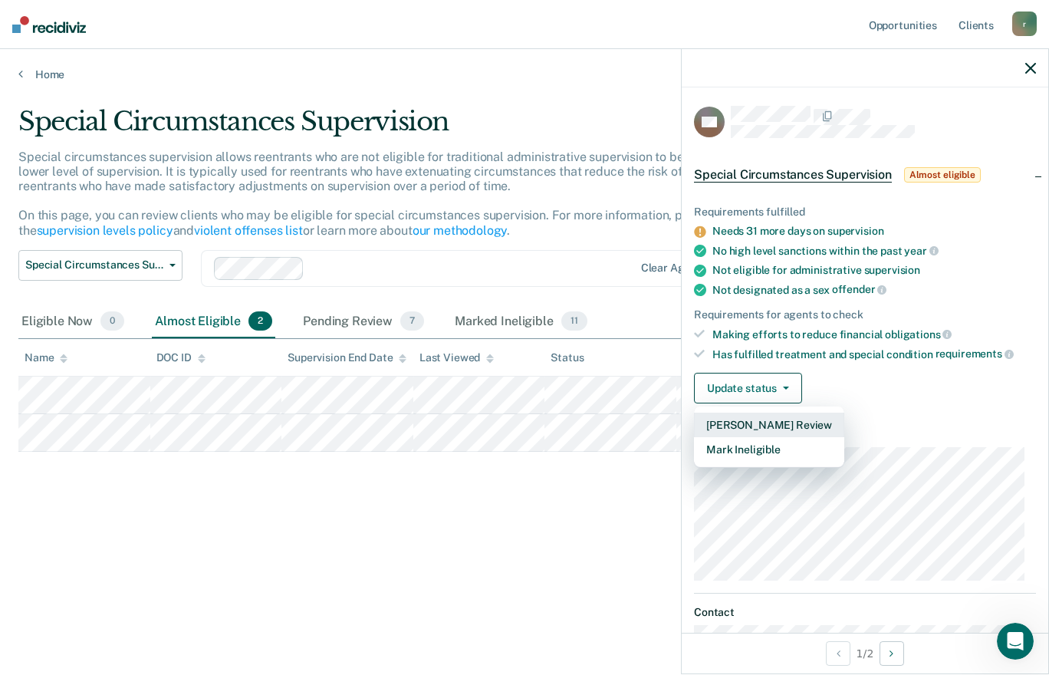
click at [753, 419] on button "[PERSON_NAME] Review" at bounding box center [769, 425] width 150 height 25
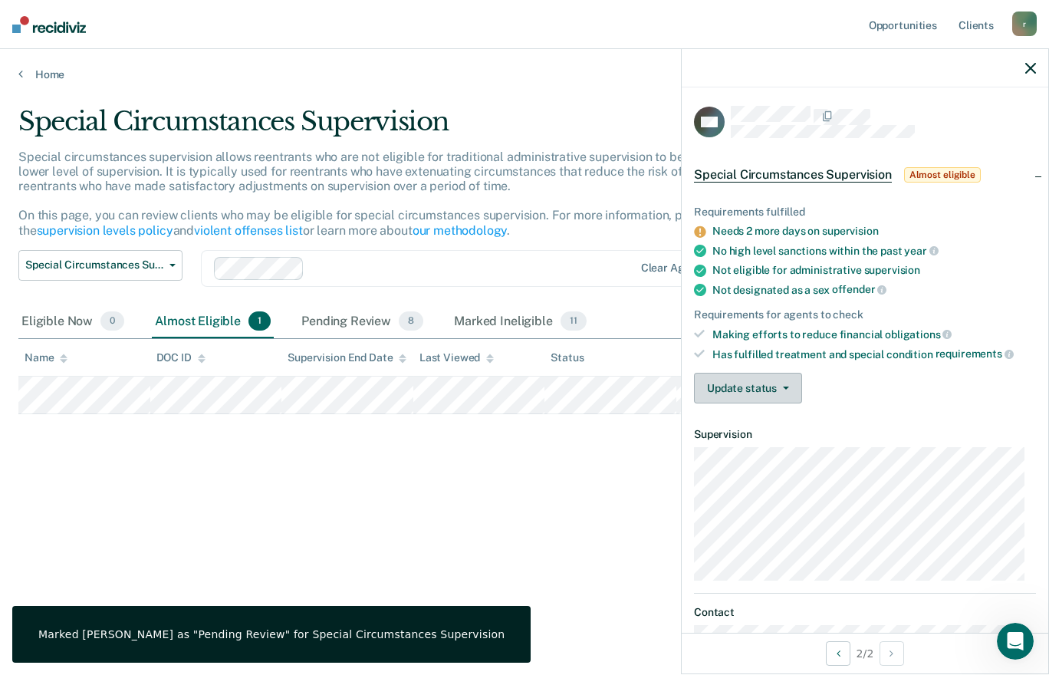
click at [775, 390] on button "Update status" at bounding box center [748, 388] width 108 height 31
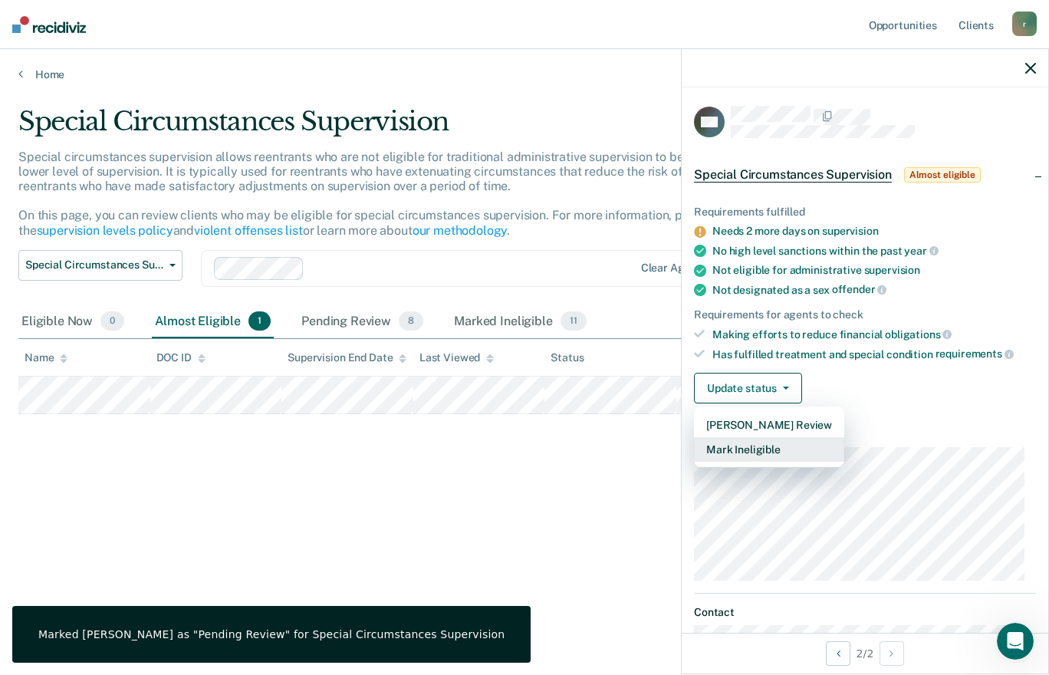
click at [758, 440] on button "Mark Ineligible" at bounding box center [769, 449] width 150 height 25
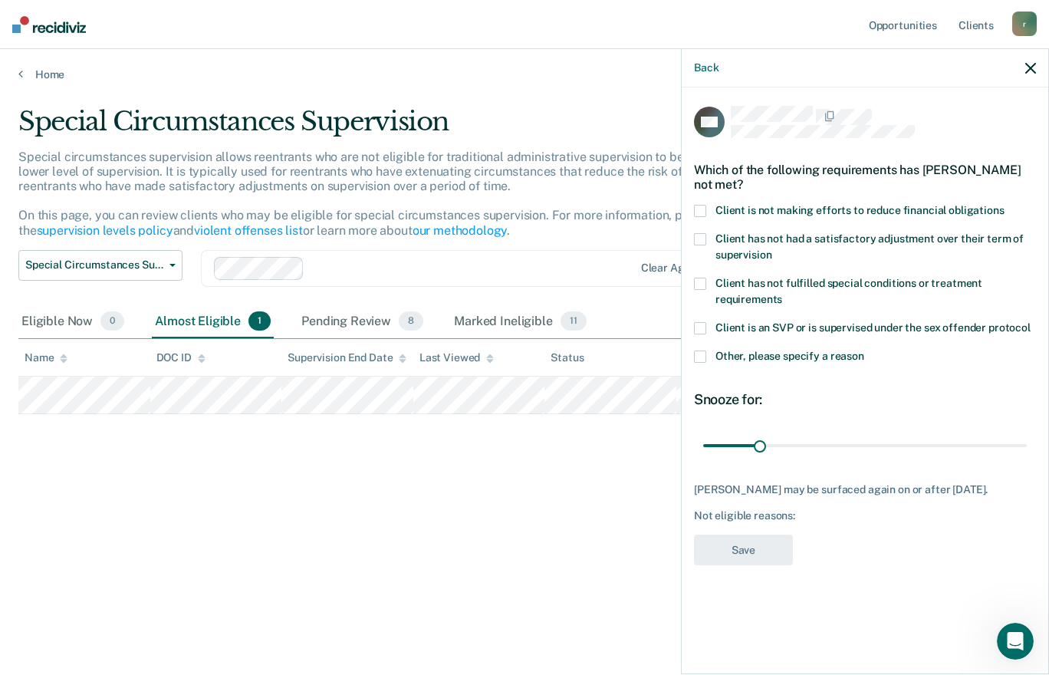
click at [697, 239] on span at bounding box center [700, 239] width 12 height 12
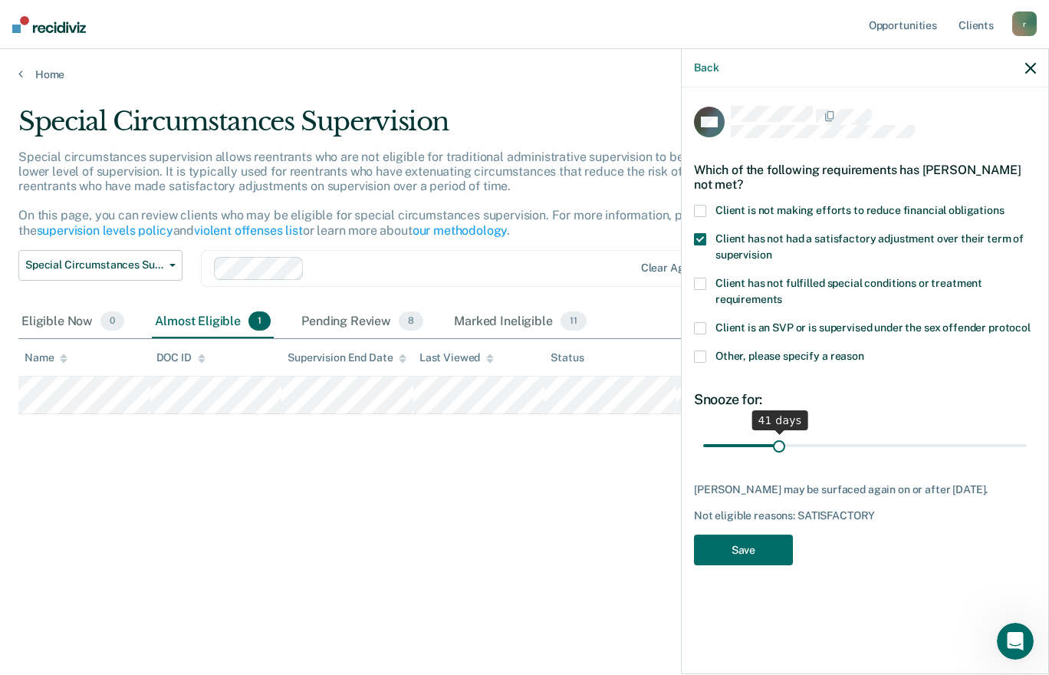
drag, startPoint x: 759, startPoint y: 442, endPoint x: 778, endPoint y: 442, distance: 19.2
type input "41"
click at [778, 442] on input "range" at bounding box center [865, 445] width 324 height 27
click at [755, 535] on button "Save" at bounding box center [743, 550] width 99 height 31
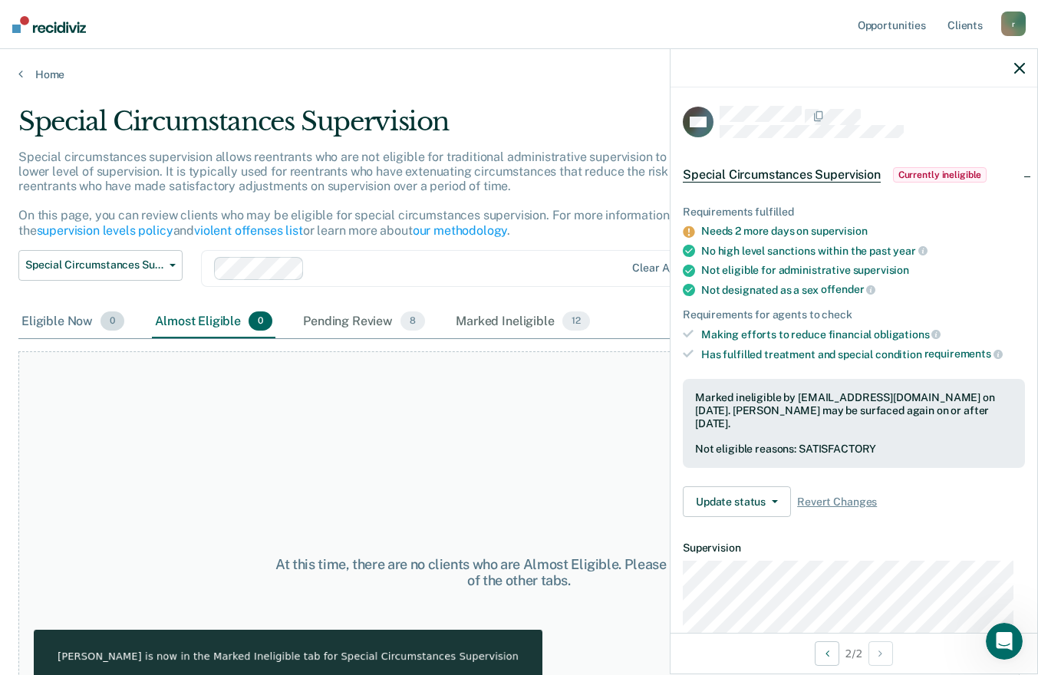
click at [86, 320] on div "Eligible Now 0" at bounding box center [72, 322] width 109 height 34
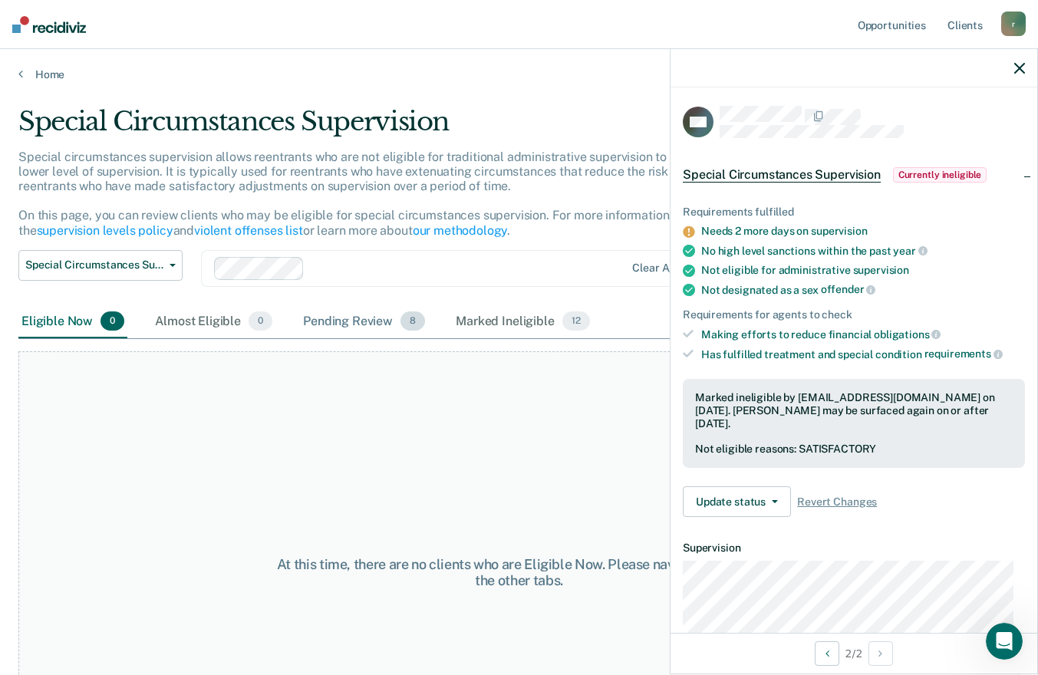
click at [361, 323] on div "Pending Review 8" at bounding box center [364, 322] width 128 height 34
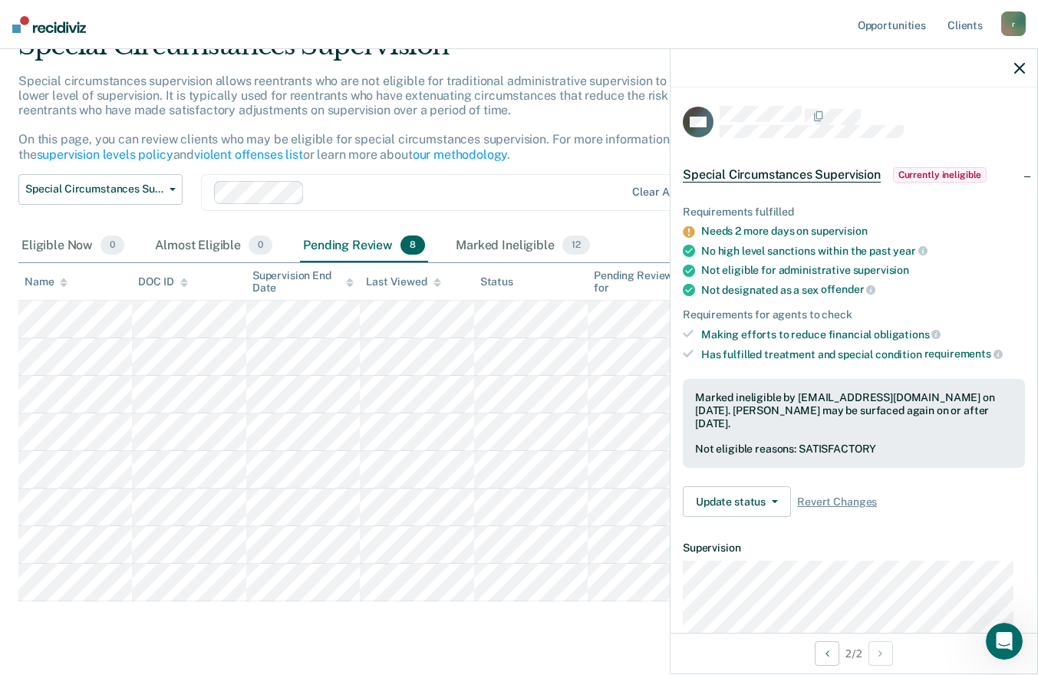
scroll to position [113, 0]
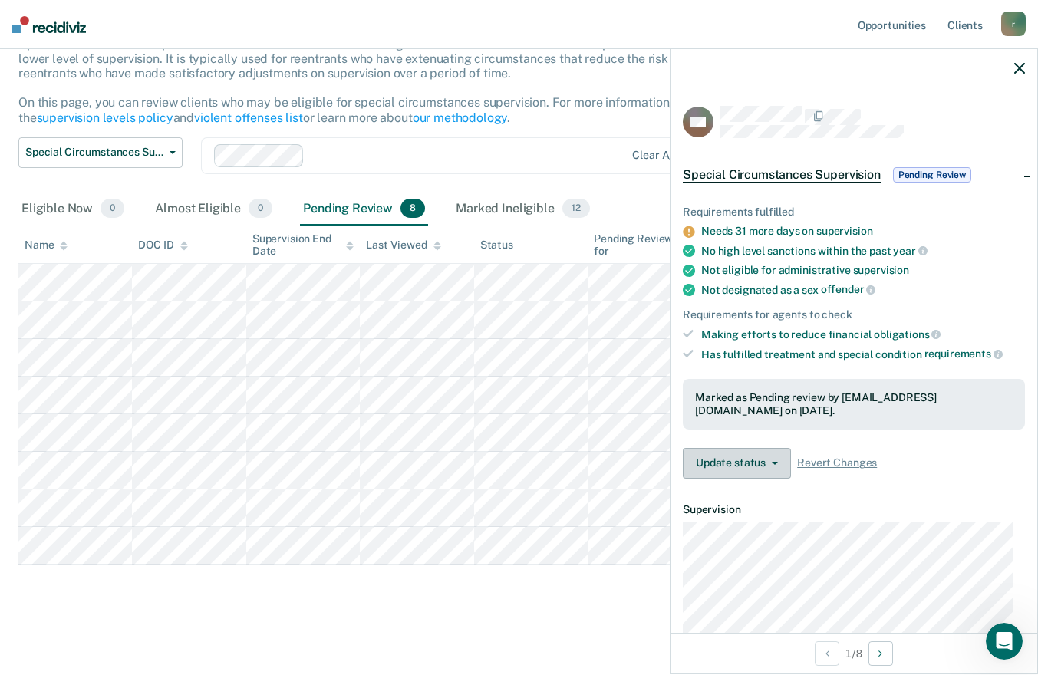
click at [755, 469] on button "Update status" at bounding box center [737, 463] width 108 height 31
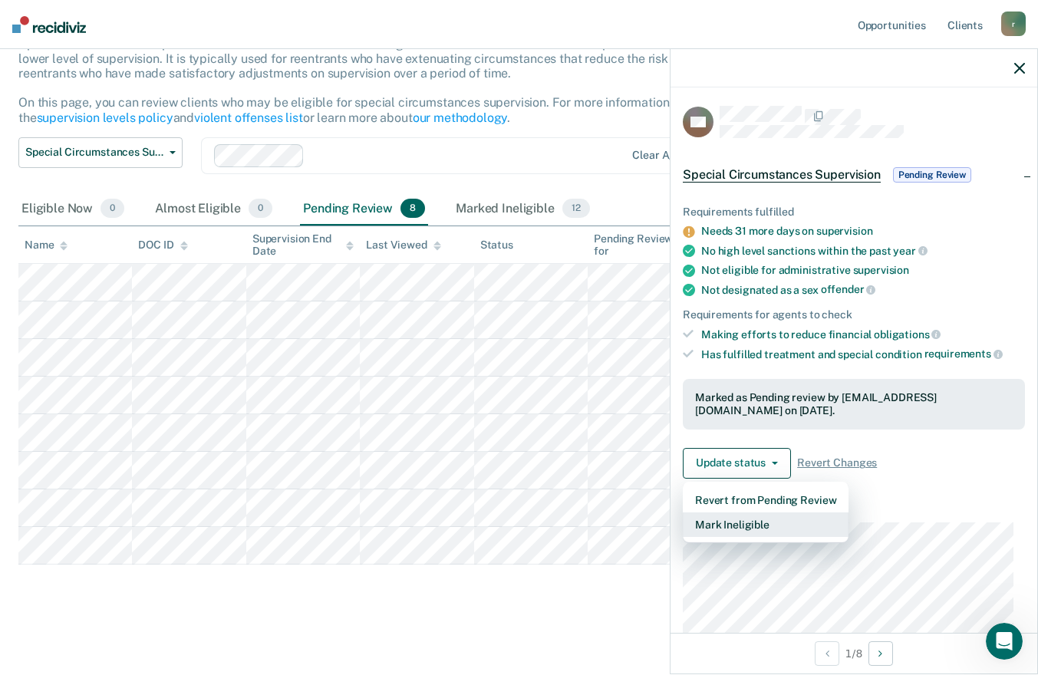
click at [759, 519] on button "Mark Ineligible" at bounding box center [766, 524] width 166 height 25
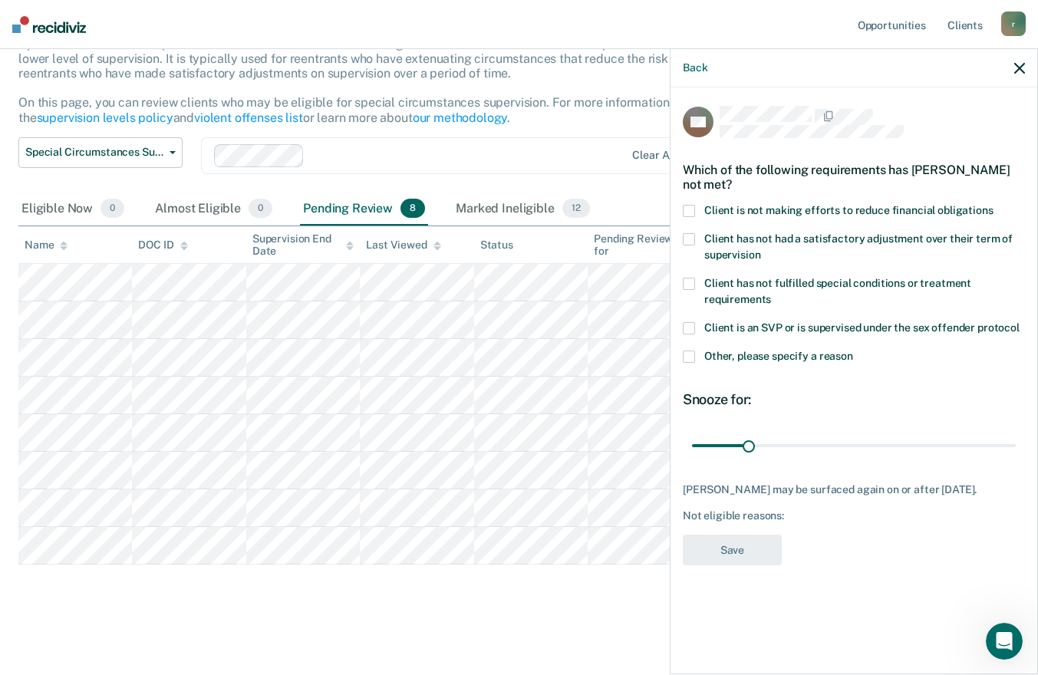
click at [690, 229] on div "Client is not making efforts to reduce financial obligations" at bounding box center [854, 219] width 342 height 28
click at [688, 209] on span at bounding box center [689, 211] width 12 height 12
click at [686, 352] on span at bounding box center [689, 356] width 12 height 12
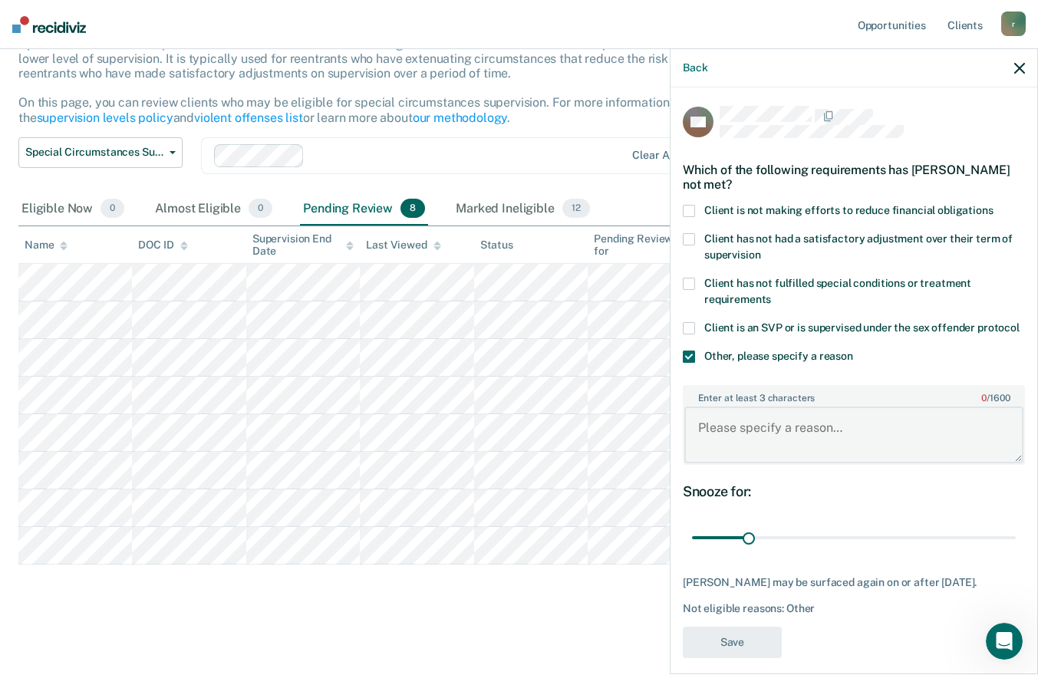
click at [781, 444] on textarea "Enter at least 3 characters 0 / 1600" at bounding box center [853, 434] width 339 height 57
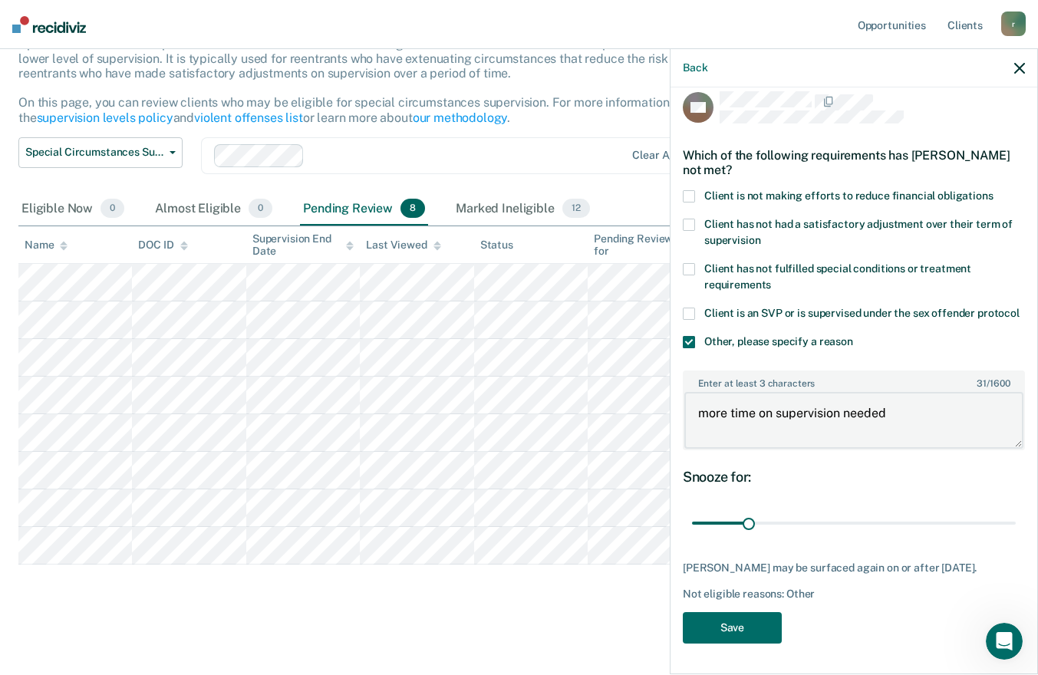
scroll to position [42, 0]
type textarea "more time on supervision needed"
drag, startPoint x: 745, startPoint y: 508, endPoint x: 765, endPoint y: 507, distance: 20.0
type input "41"
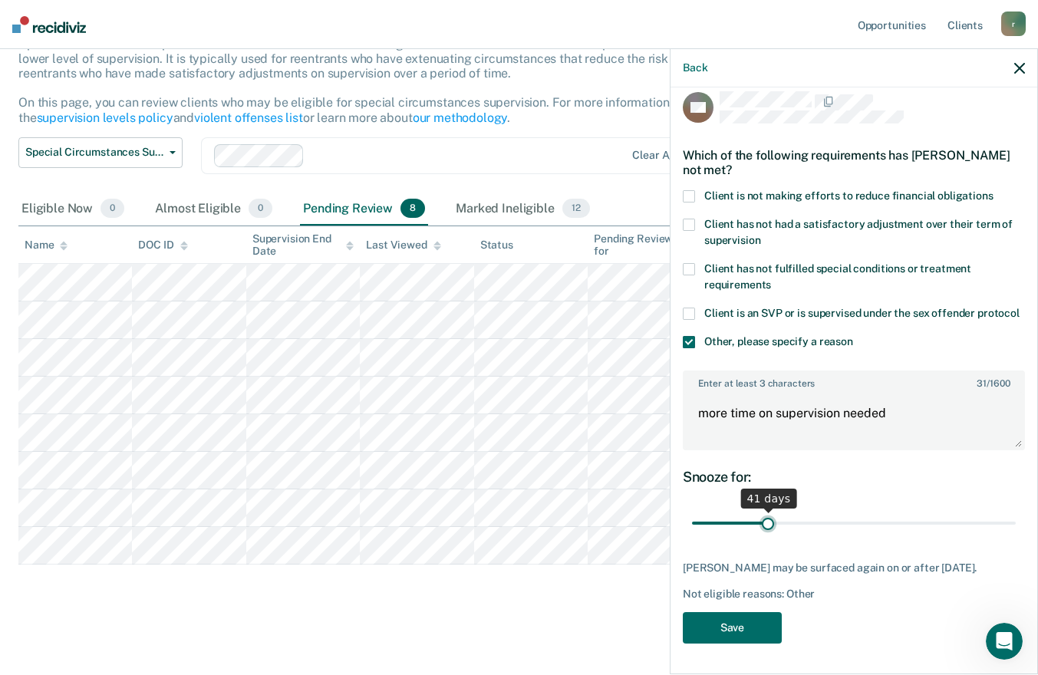
click at [765, 510] on input "range" at bounding box center [854, 523] width 324 height 27
click at [743, 629] on button "Save" at bounding box center [732, 627] width 99 height 31
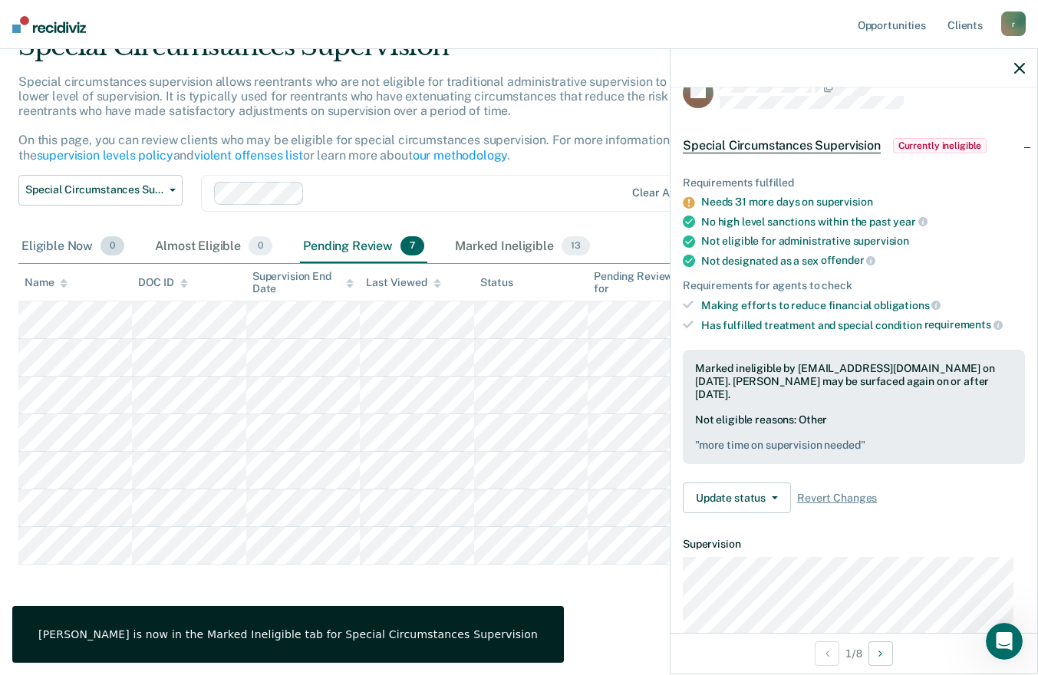
click at [59, 254] on div "Eligible Now 0" at bounding box center [72, 247] width 109 height 34
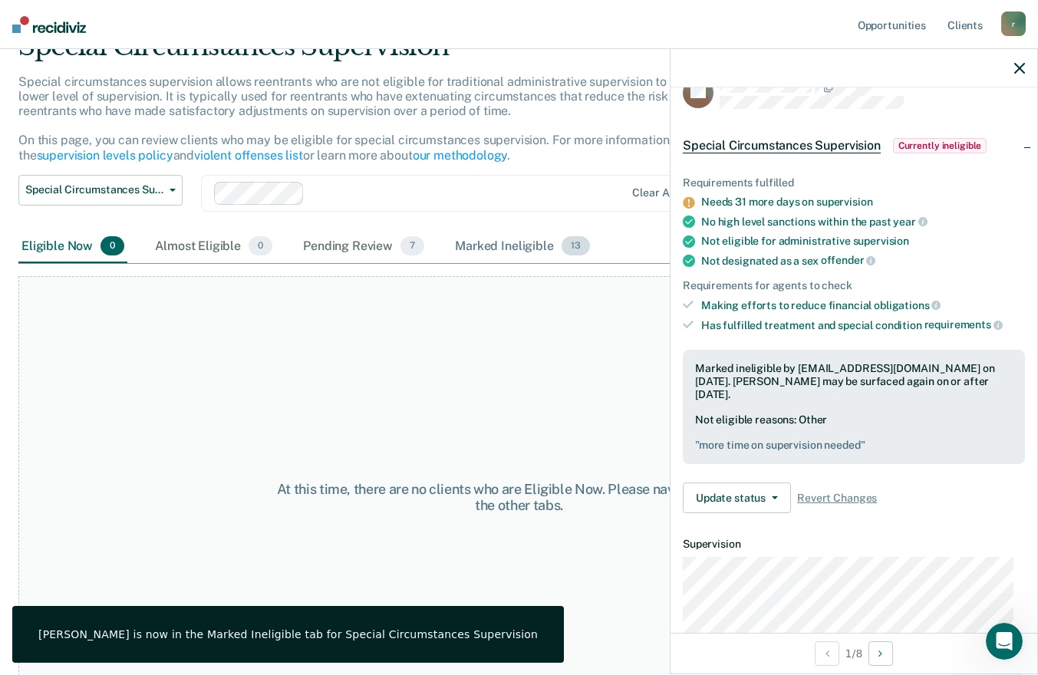
click at [489, 239] on div "Marked Ineligible 13" at bounding box center [522, 247] width 140 height 34
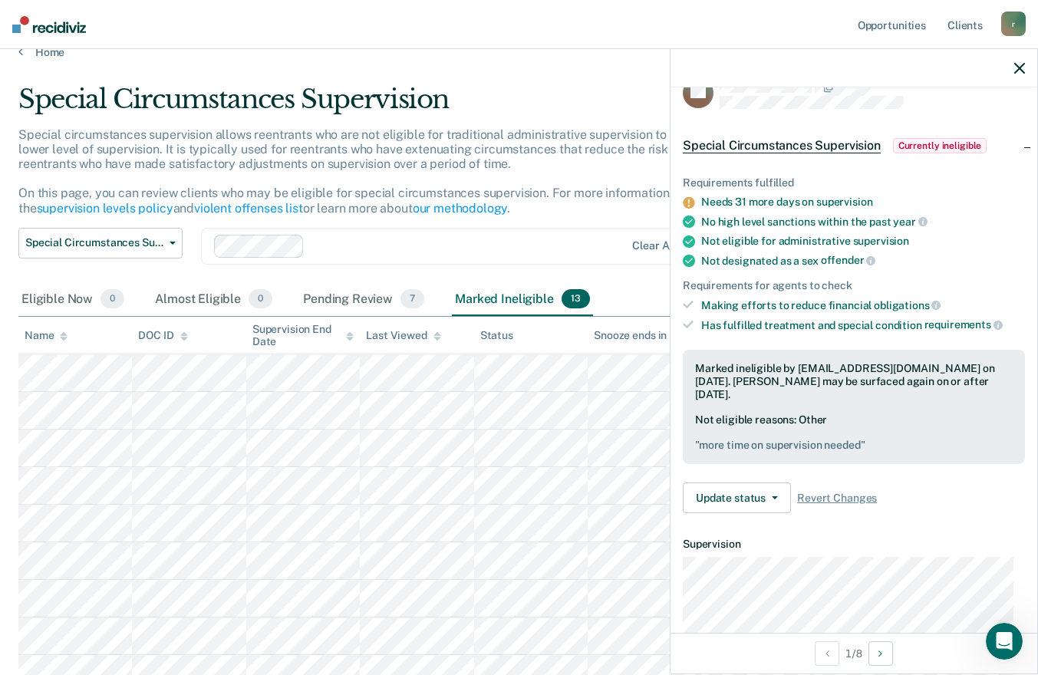
scroll to position [0, 0]
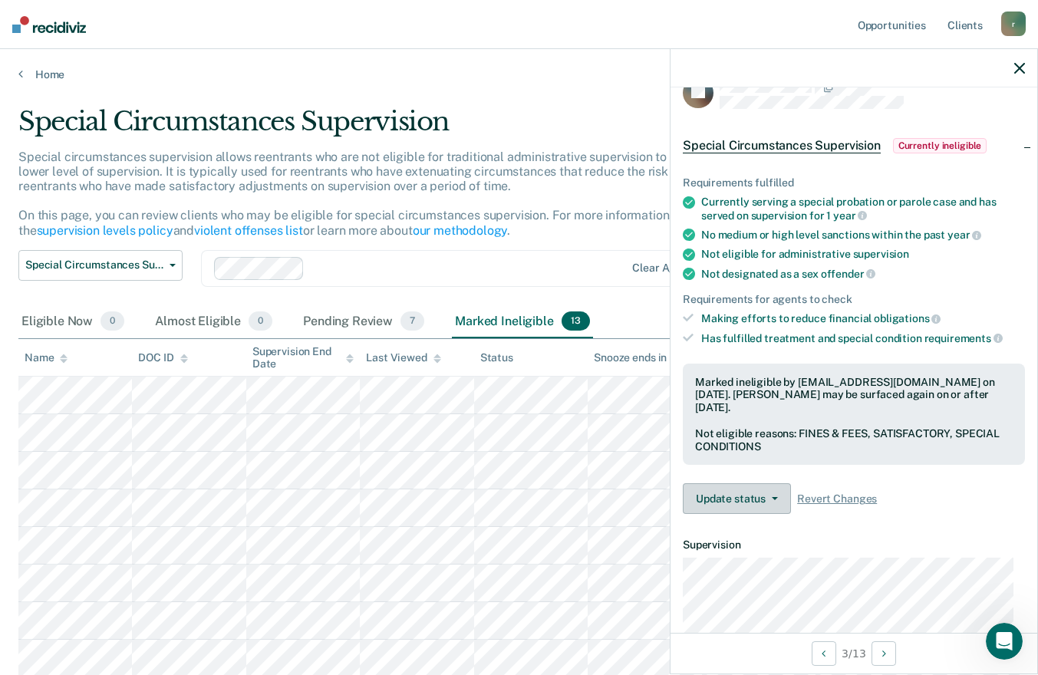
click at [761, 495] on button "Update status" at bounding box center [737, 498] width 108 height 31
click at [959, 512] on div "Requirements fulfilled Currently serving a special probation or parole case and…" at bounding box center [853, 339] width 367 height 374
click at [738, 499] on button "Update status" at bounding box center [737, 498] width 108 height 31
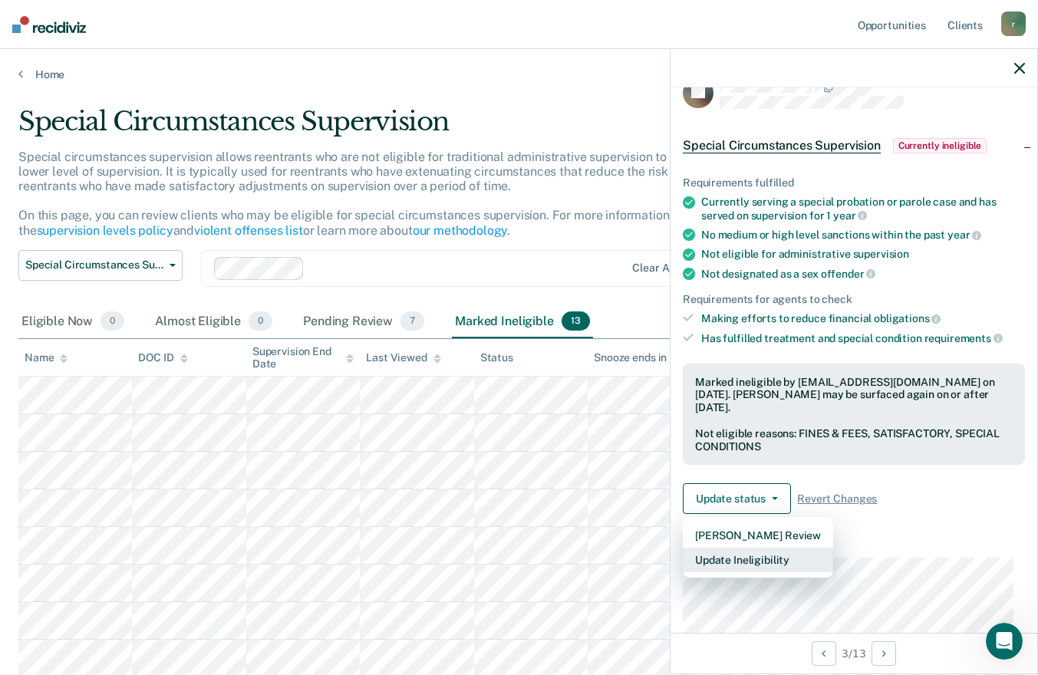
click at [745, 559] on button "Update Ineligibility" at bounding box center [758, 560] width 150 height 25
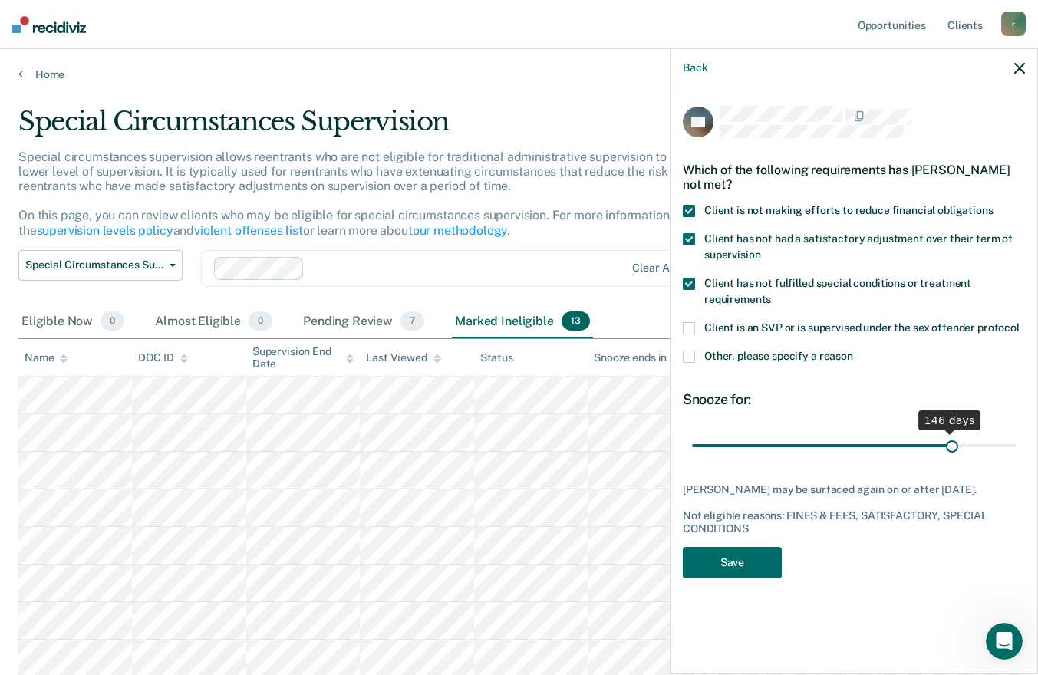
drag, startPoint x: 749, startPoint y: 446, endPoint x: 953, endPoint y: 449, distance: 204.0
type input "147"
click at [953, 449] on input "range" at bounding box center [854, 445] width 324 height 27
click at [703, 578] on button "Save" at bounding box center [732, 562] width 99 height 31
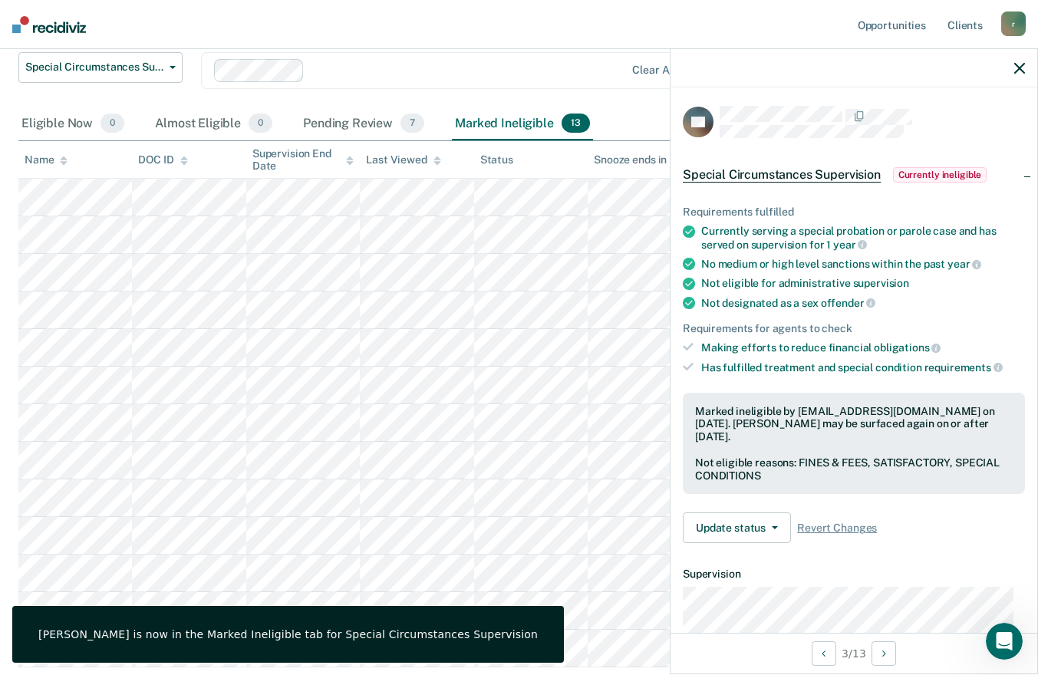
scroll to position [230, 0]
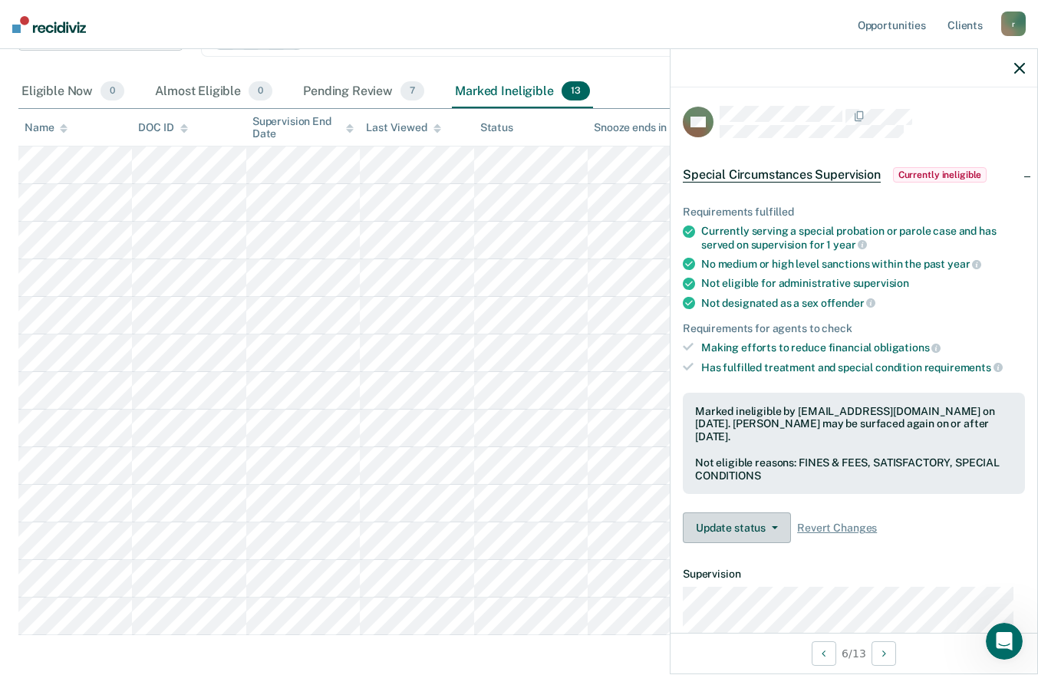
click at [749, 522] on button "Update status" at bounding box center [737, 527] width 108 height 31
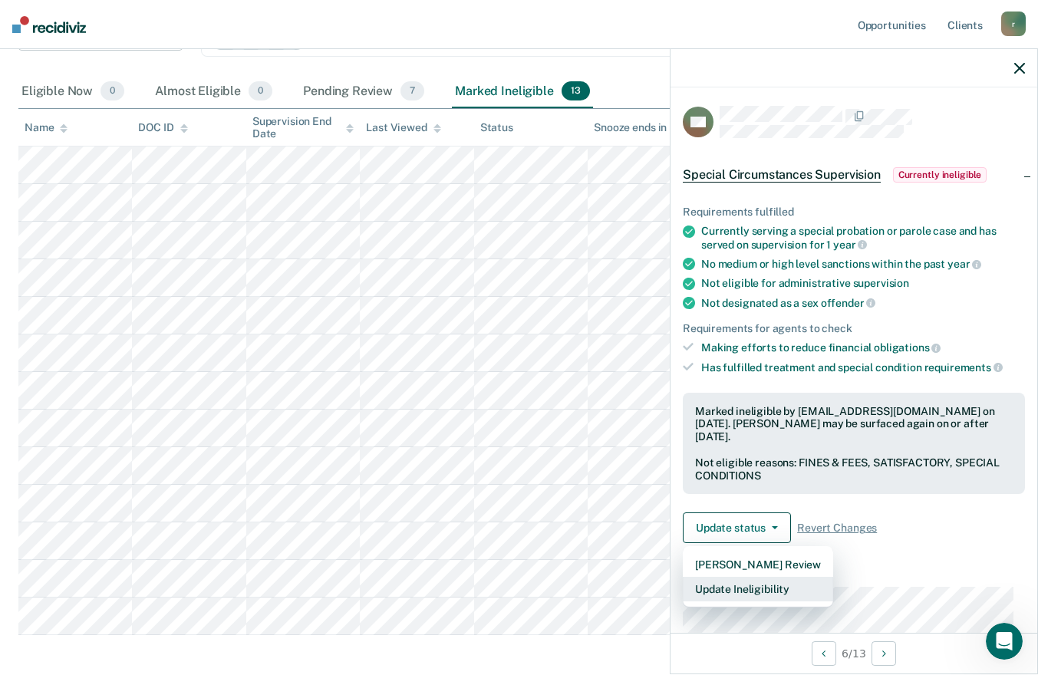
click at [760, 577] on button "Update Ineligibility" at bounding box center [758, 589] width 150 height 25
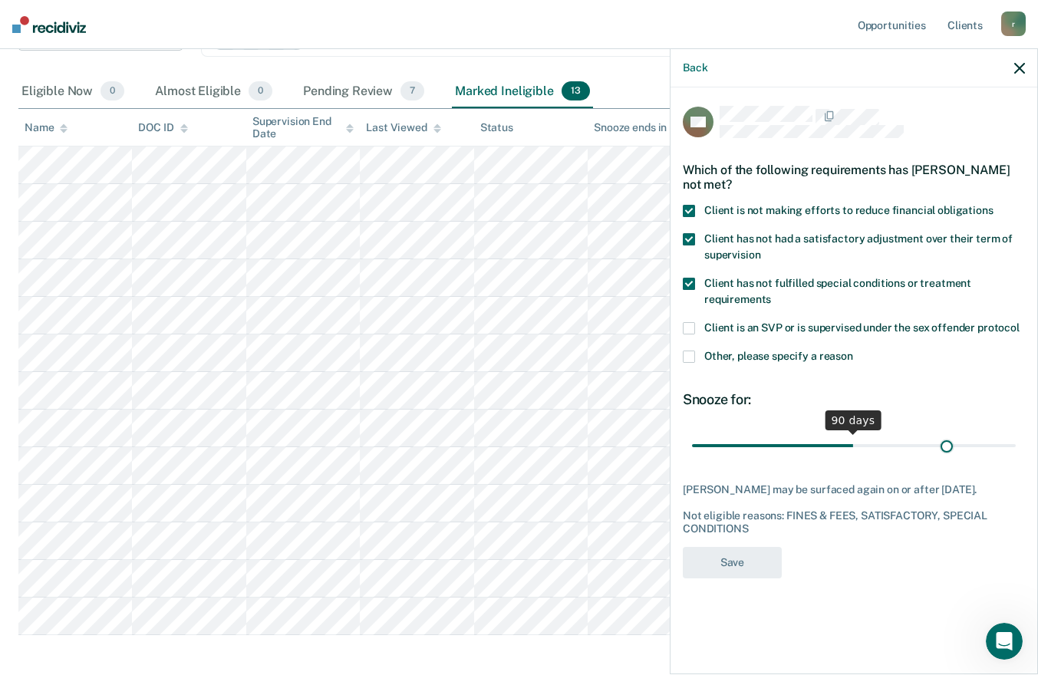
drag, startPoint x: 851, startPoint y: 445, endPoint x: 969, endPoint y: 453, distance: 118.4
type input "157"
click at [969, 453] on input "range" at bounding box center [854, 445] width 324 height 27
click at [738, 574] on button "Save" at bounding box center [732, 562] width 99 height 31
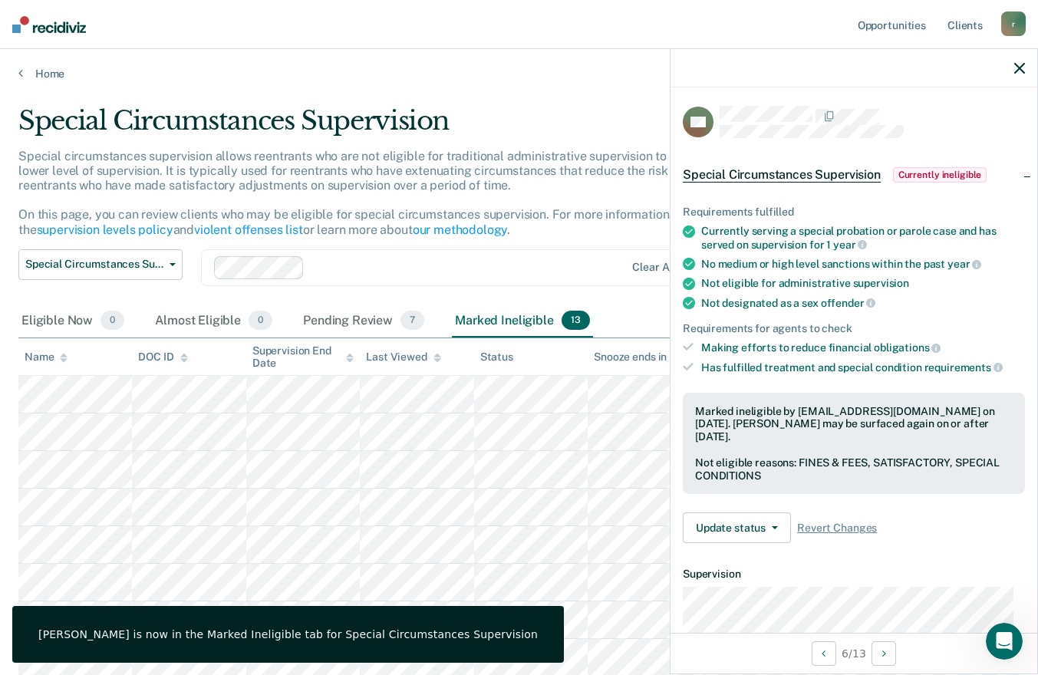
scroll to position [0, 0]
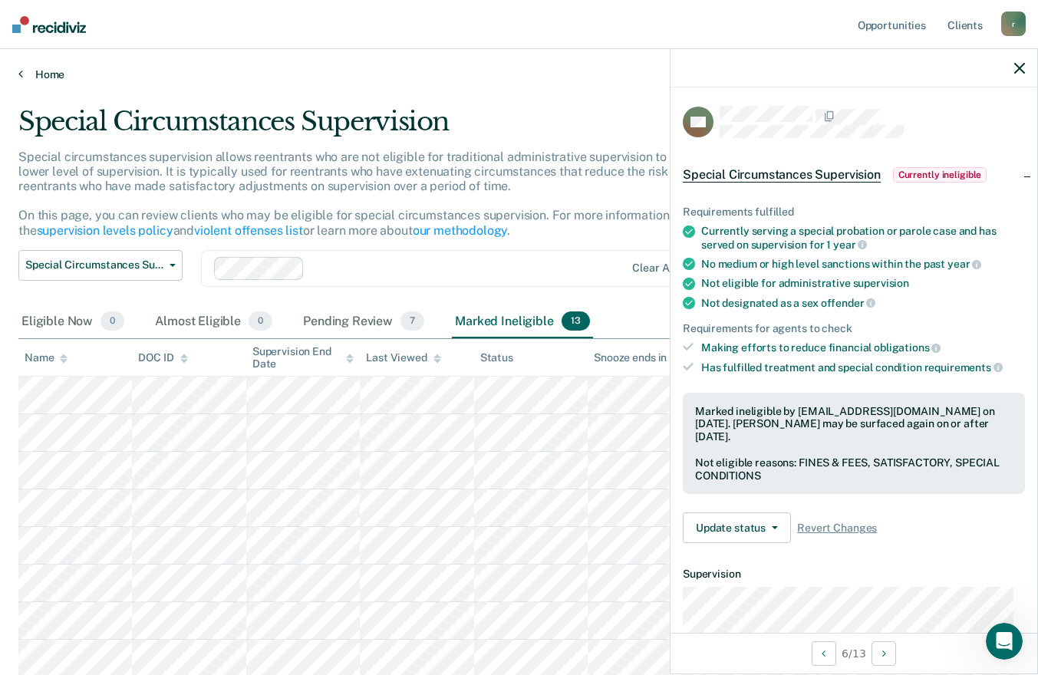
click at [21, 71] on icon at bounding box center [20, 73] width 5 height 12
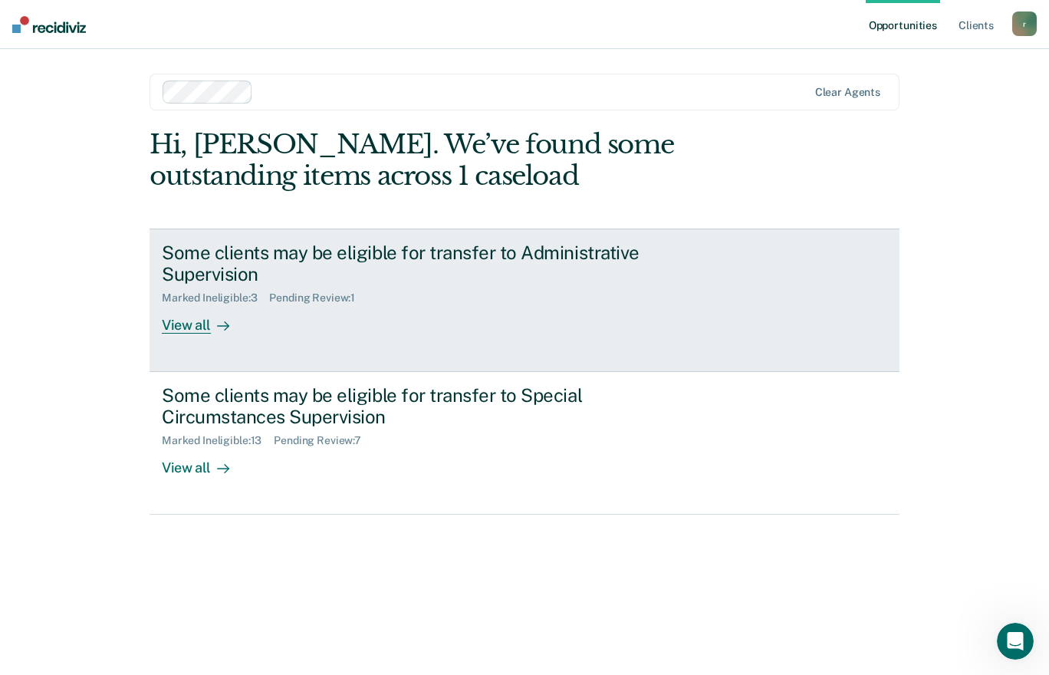
click at [386, 322] on div "Some clients may be eligible for transfer to Administrative Supervision Marked …" at bounding box center [449, 288] width 575 height 93
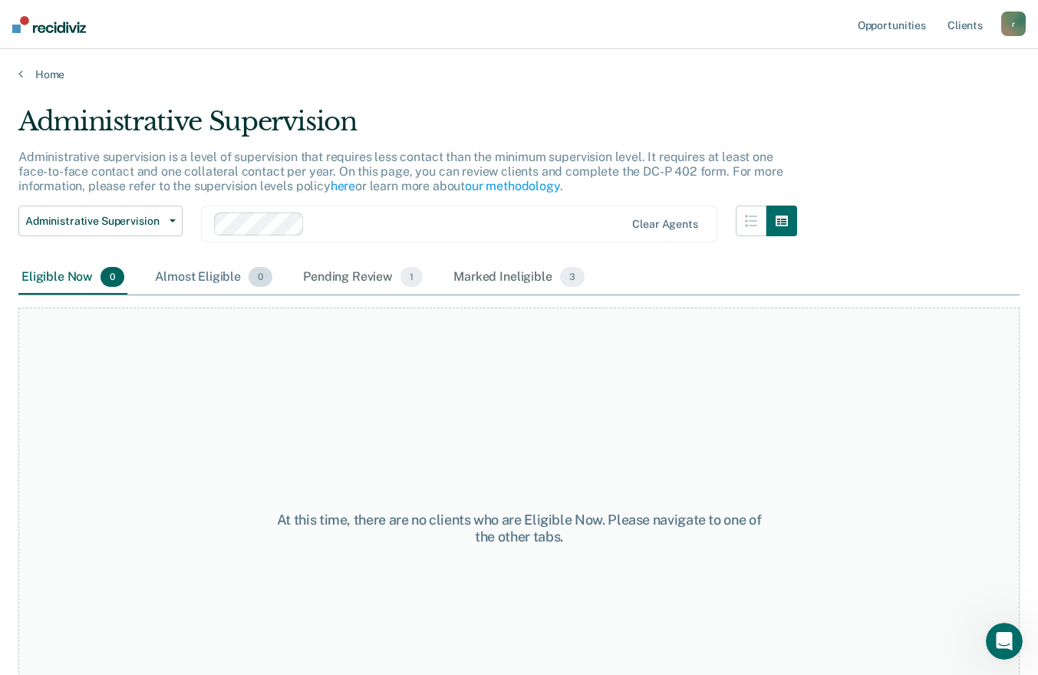
click at [196, 281] on div "Almost Eligible 0" at bounding box center [213, 278] width 123 height 34
click at [337, 278] on div "Pending Review 1" at bounding box center [363, 278] width 126 height 34
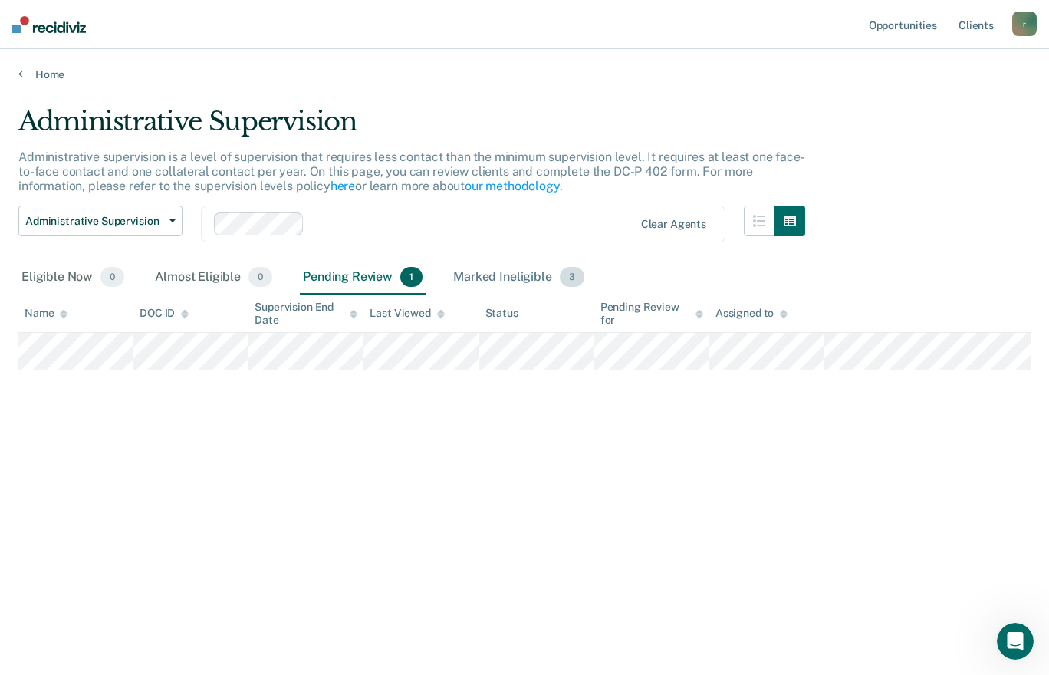
click at [476, 278] on div "Marked Ineligible 3" at bounding box center [518, 278] width 137 height 34
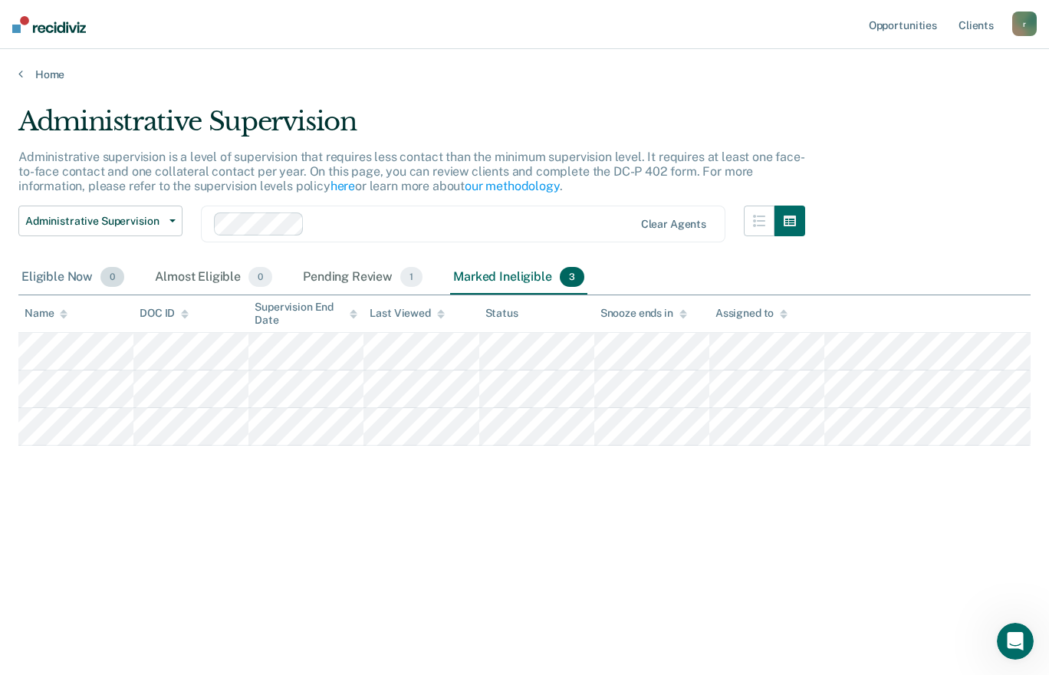
click at [61, 275] on div "Eligible Now 0" at bounding box center [72, 278] width 109 height 34
